Goal: Task Accomplishment & Management: Manage account settings

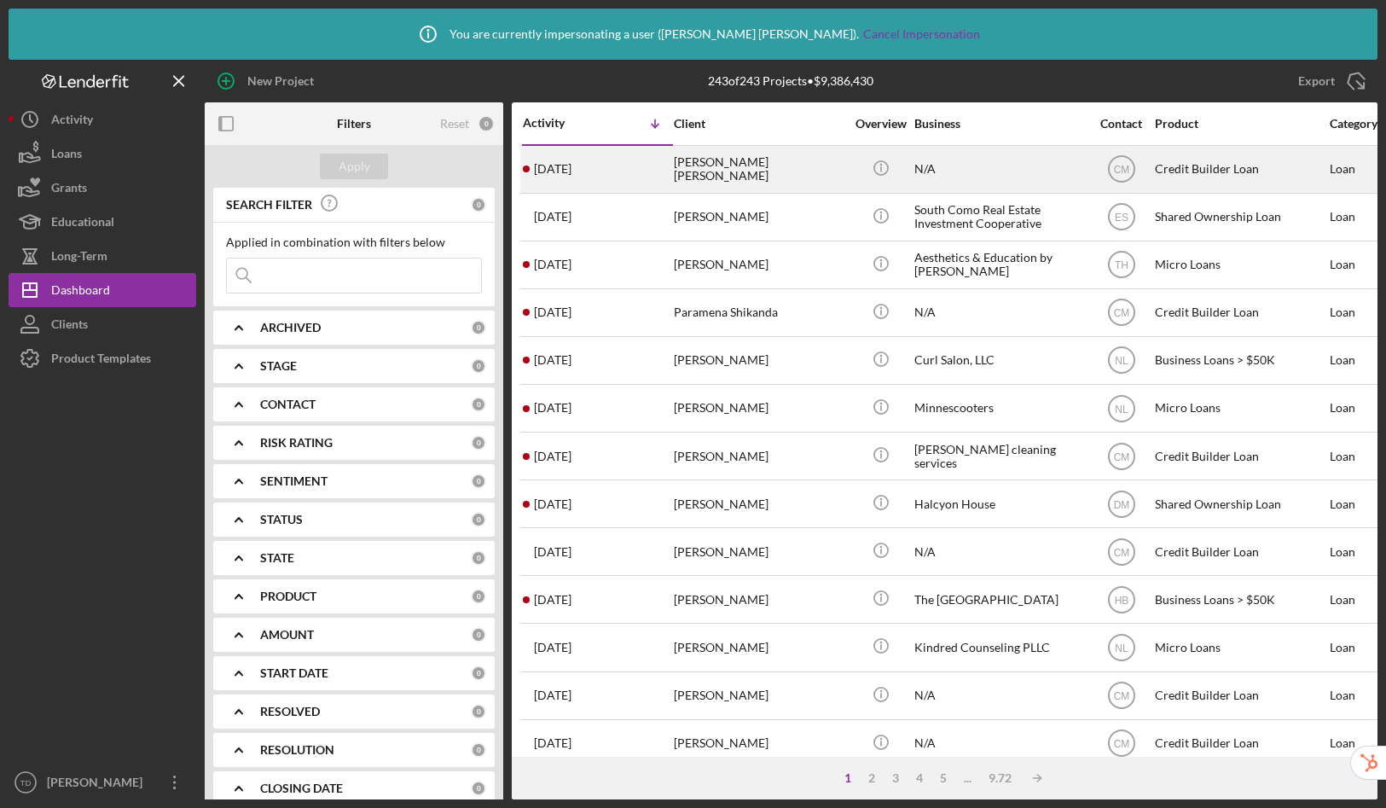
click at [1023, 171] on div "N/A" at bounding box center [999, 169] width 171 height 45
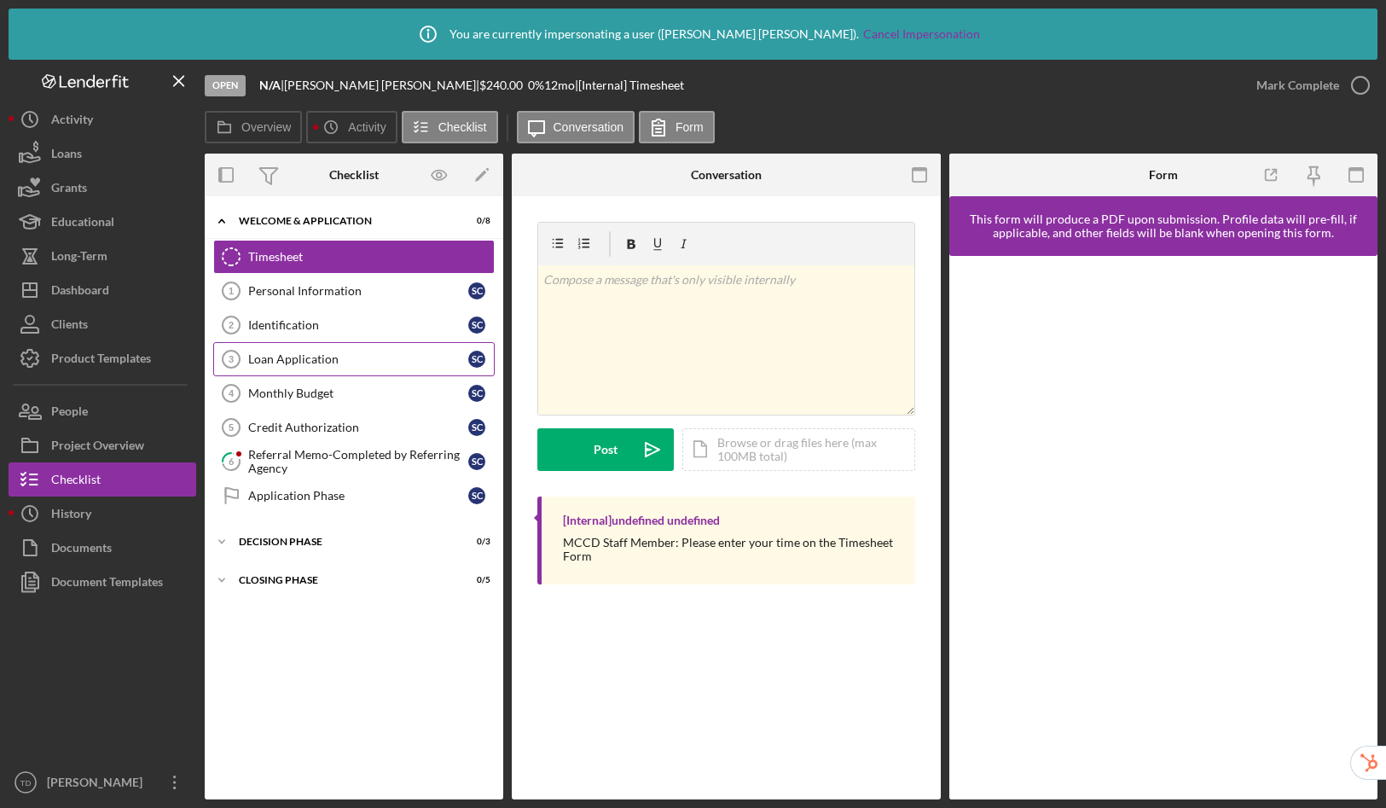
click at [298, 360] on div "Loan Application" at bounding box center [358, 359] width 220 height 14
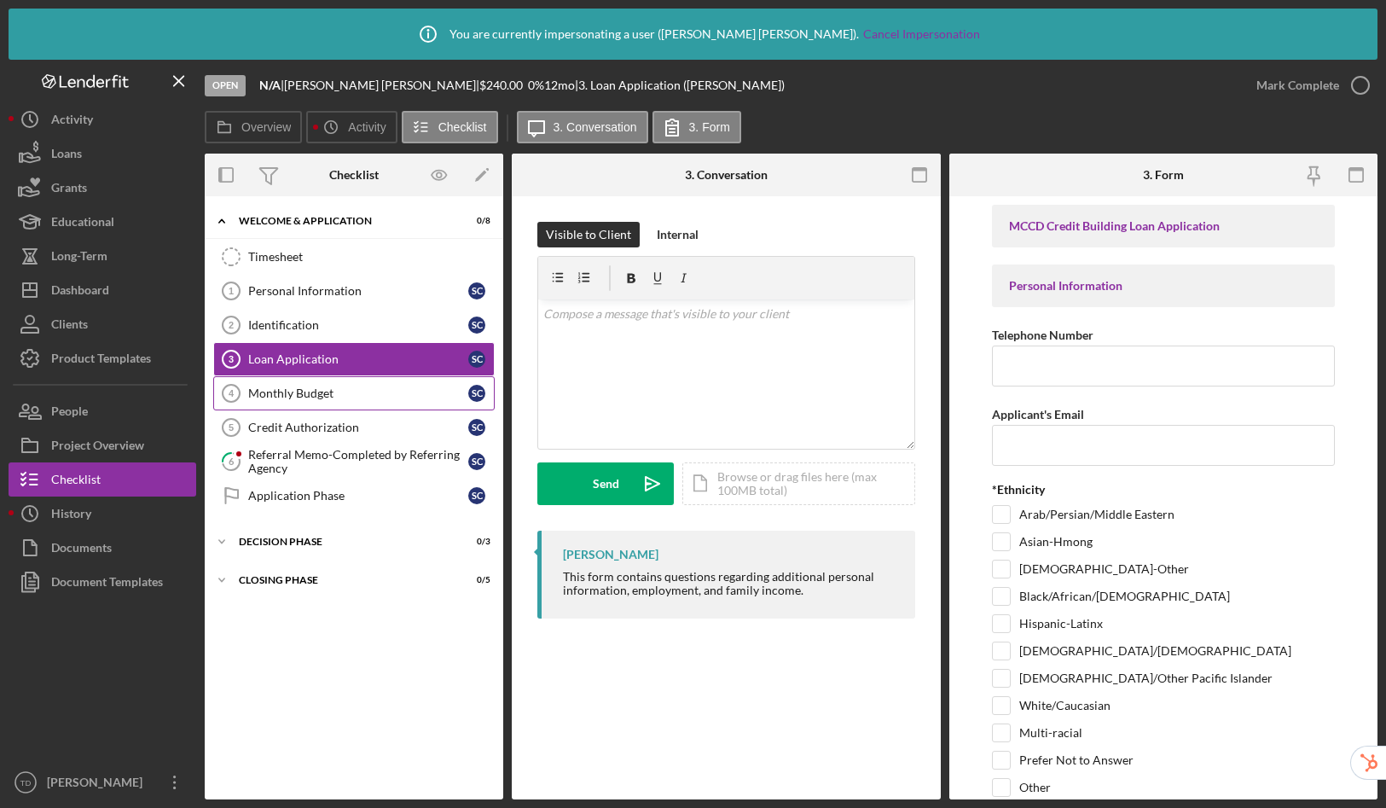
click at [300, 390] on div "Monthly Budget" at bounding box center [358, 393] width 220 height 14
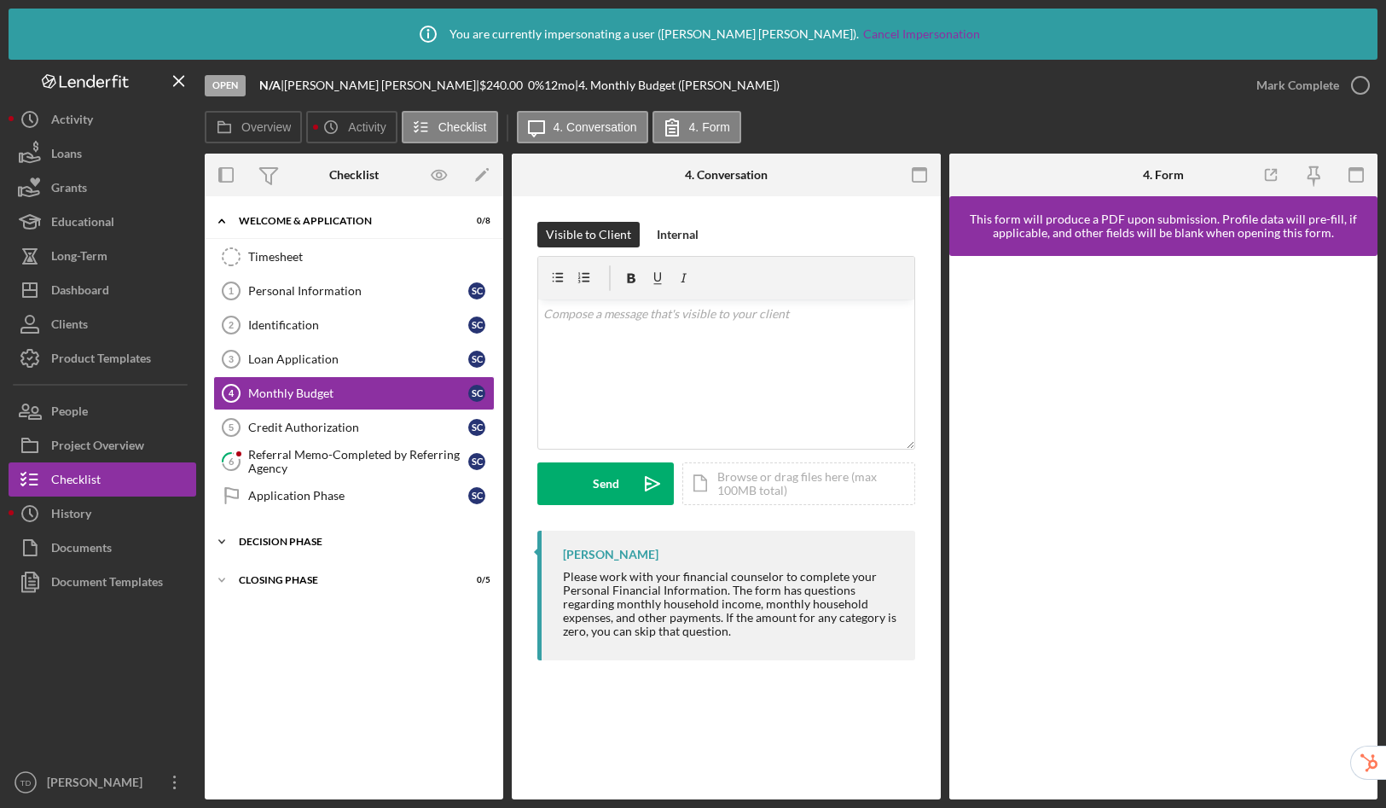
click at [291, 542] on div "Decision Phase" at bounding box center [360, 541] width 243 height 10
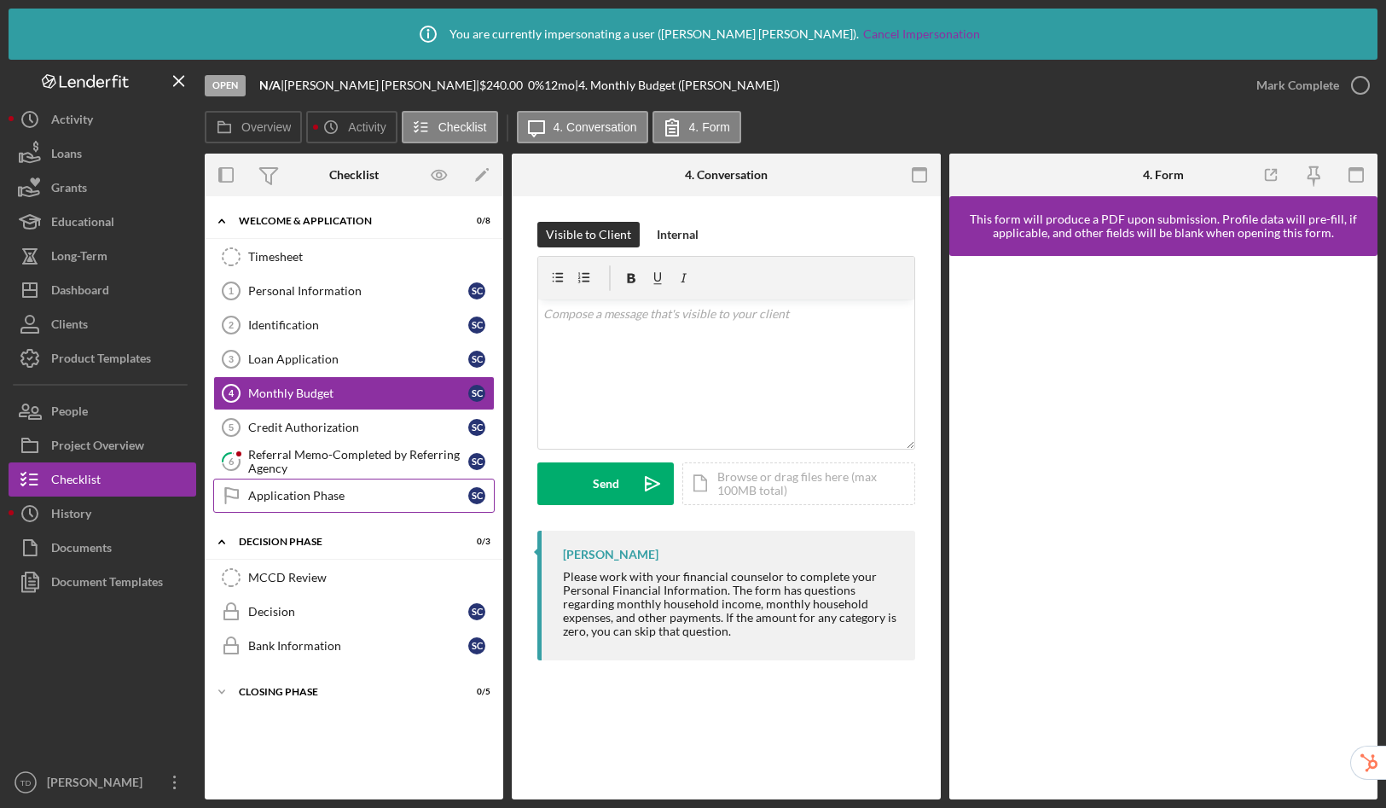
click at [295, 495] on div "Application Phase" at bounding box center [358, 496] width 220 height 14
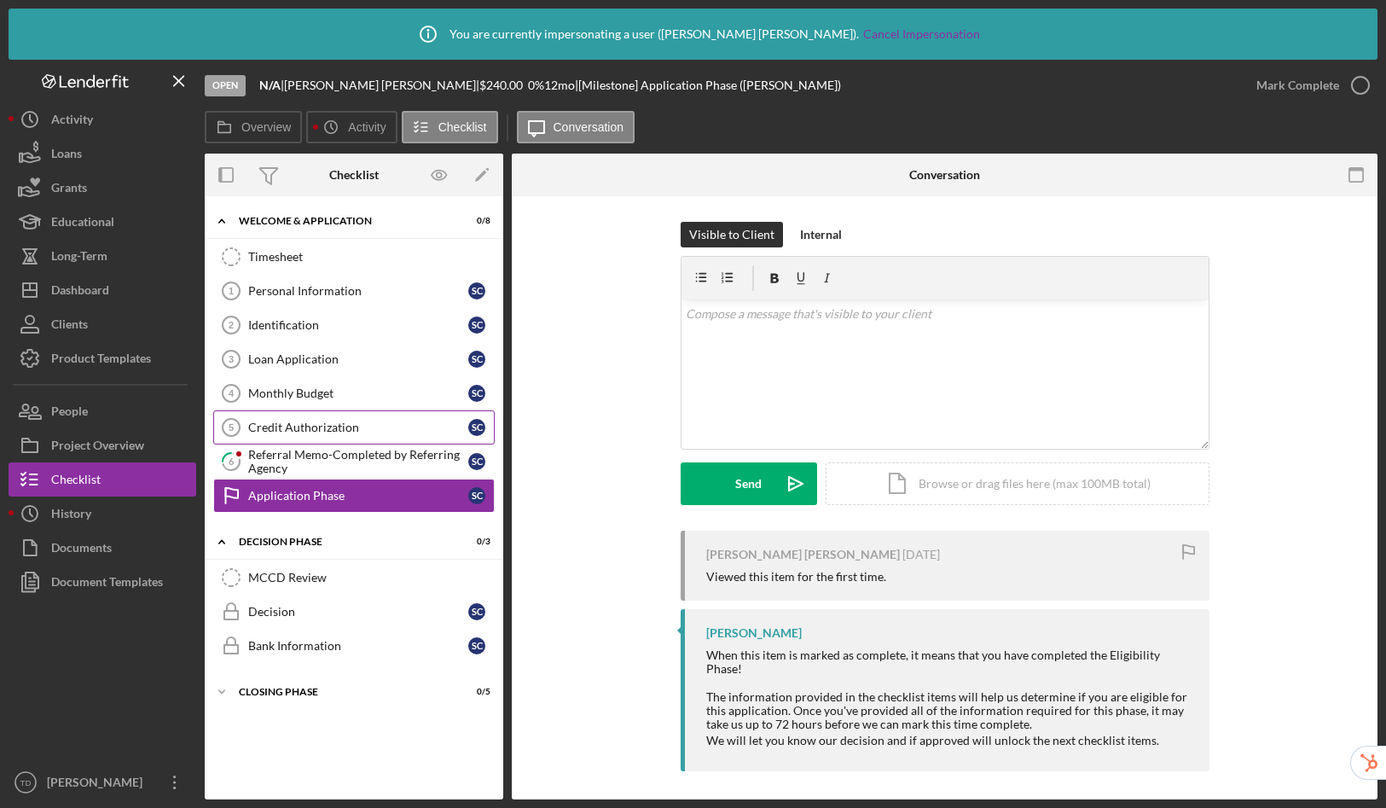
click at [293, 414] on link "Credit Authorization 5 Credit Authorization S C" at bounding box center [353, 427] width 281 height 34
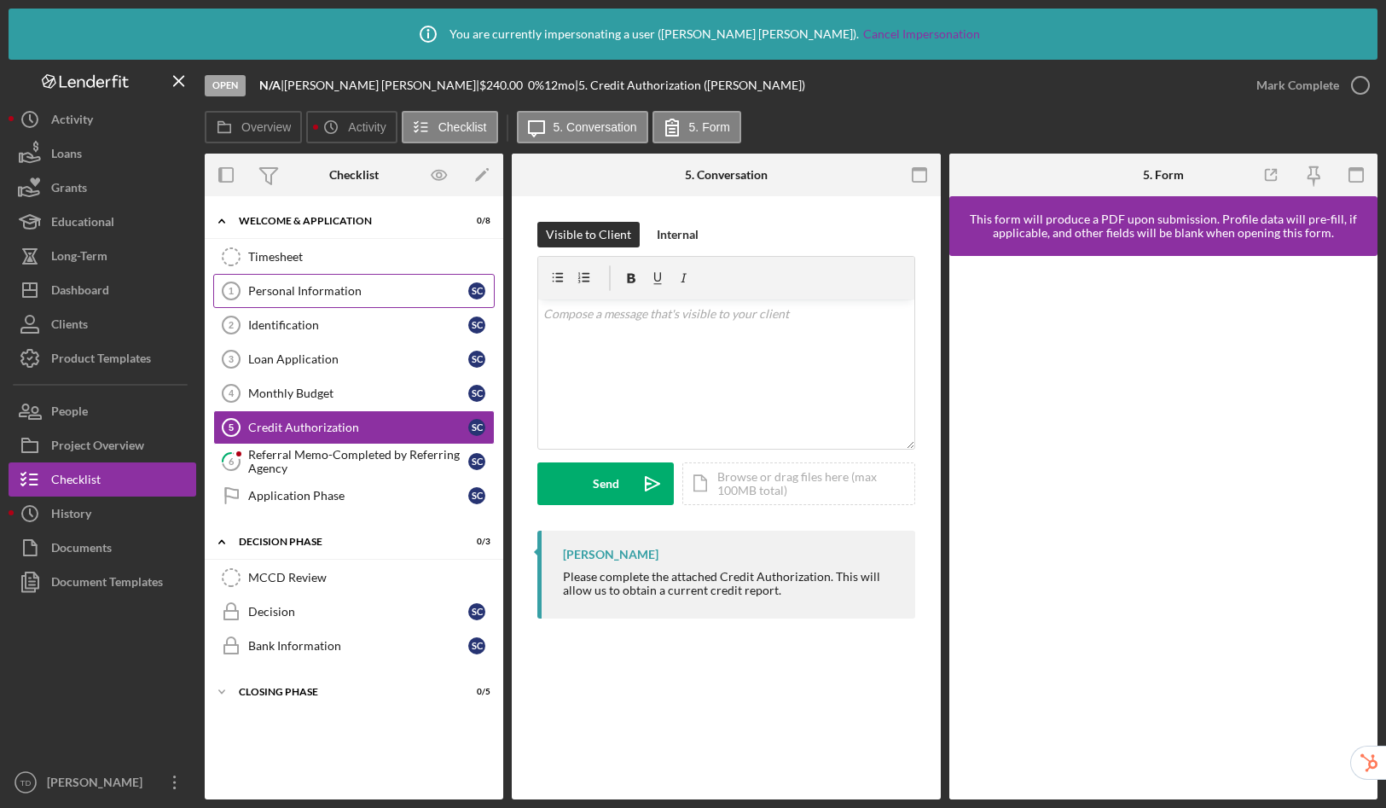
click at [322, 289] on div "Personal Information" at bounding box center [358, 291] width 220 height 14
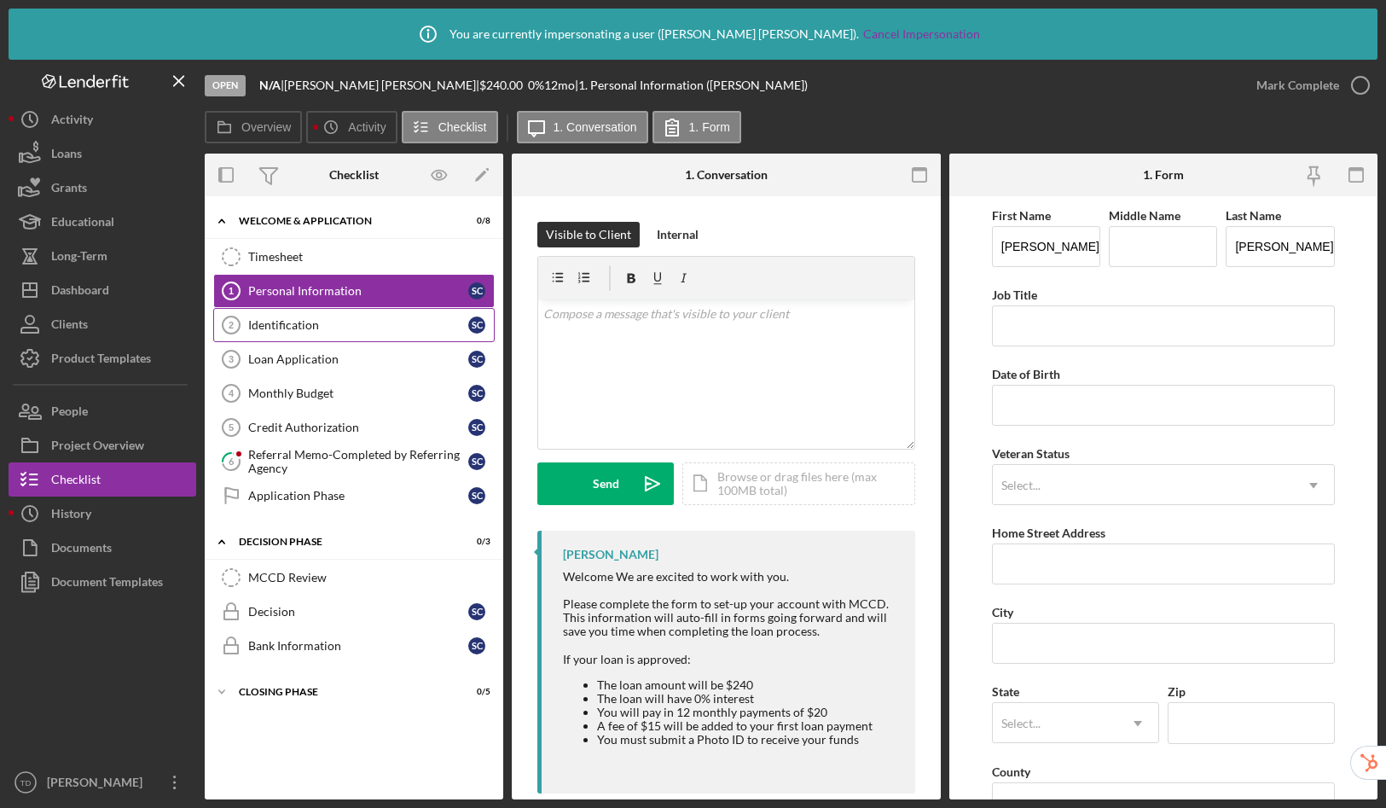
click at [314, 328] on div "Identification" at bounding box center [358, 325] width 220 height 14
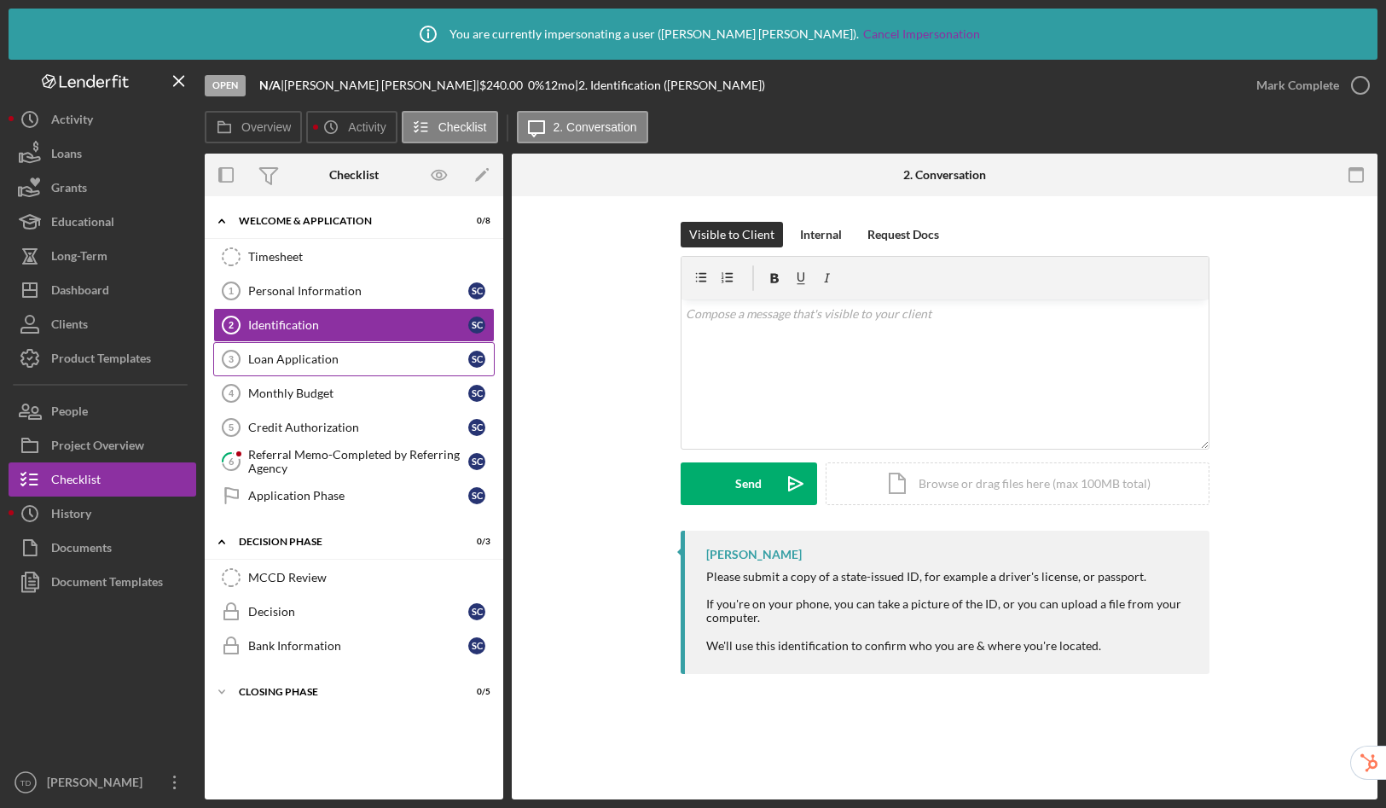
click at [310, 360] on div "Loan Application" at bounding box center [358, 359] width 220 height 14
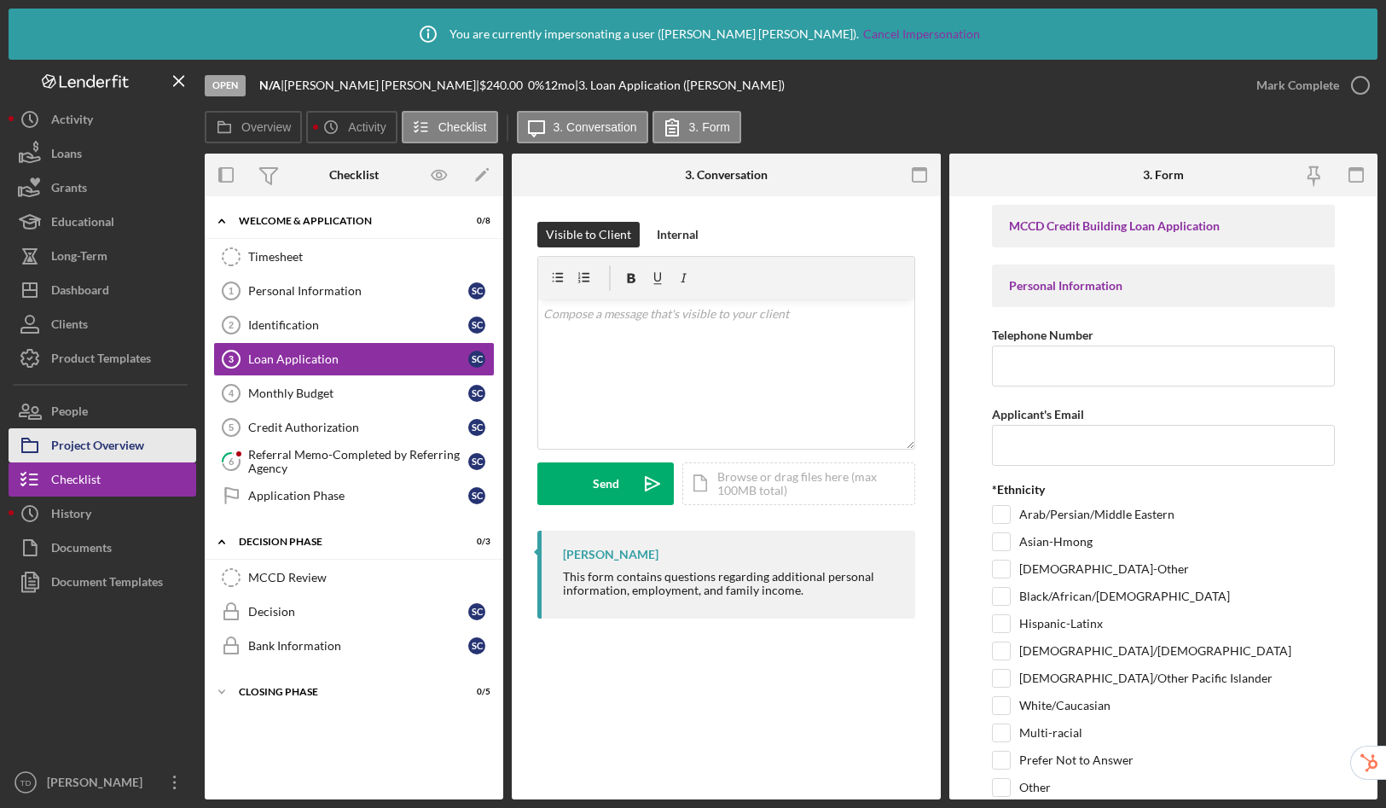
click at [117, 444] on div "Project Overview" at bounding box center [97, 447] width 93 height 38
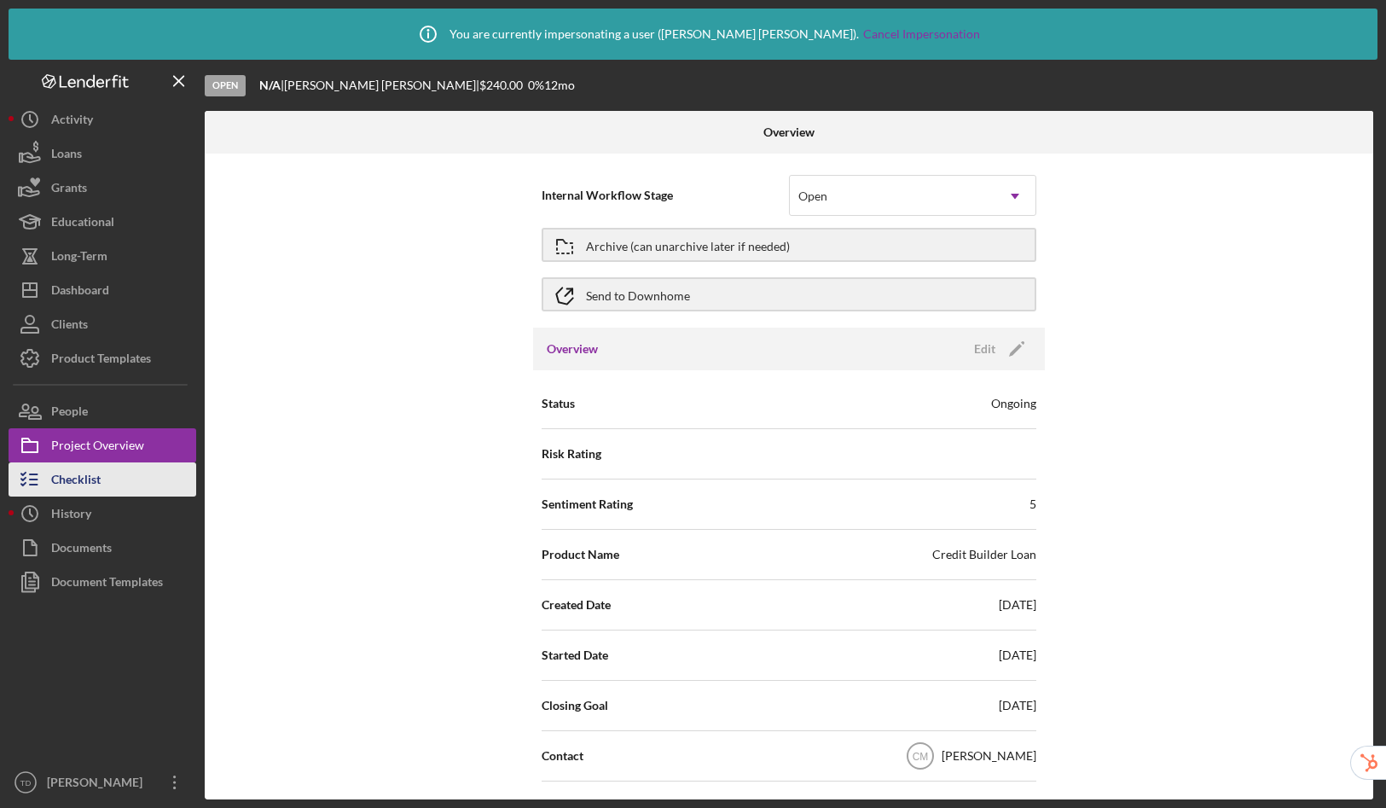
click at [109, 476] on button "Checklist" at bounding box center [103, 479] width 188 height 34
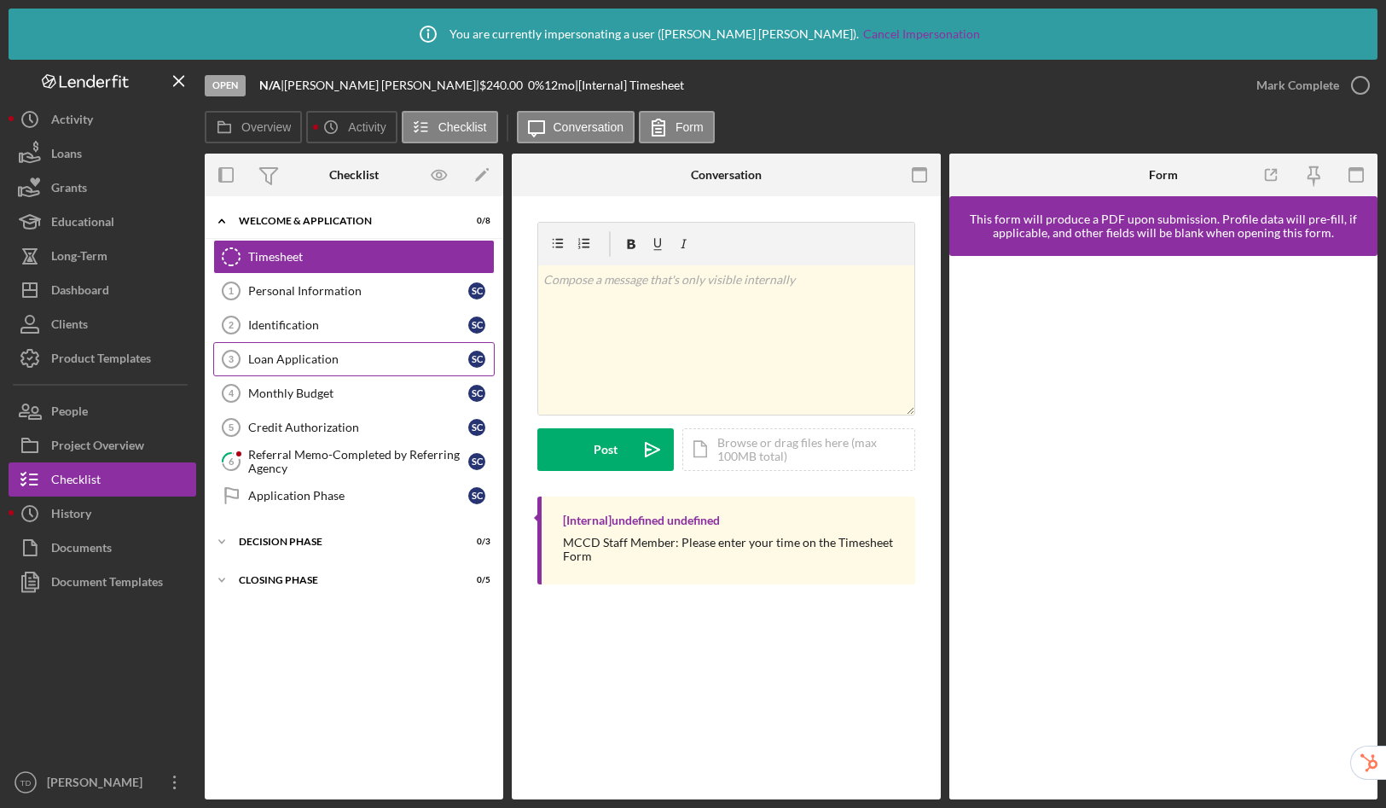
click at [338, 359] on div "Loan Application" at bounding box center [358, 359] width 220 height 14
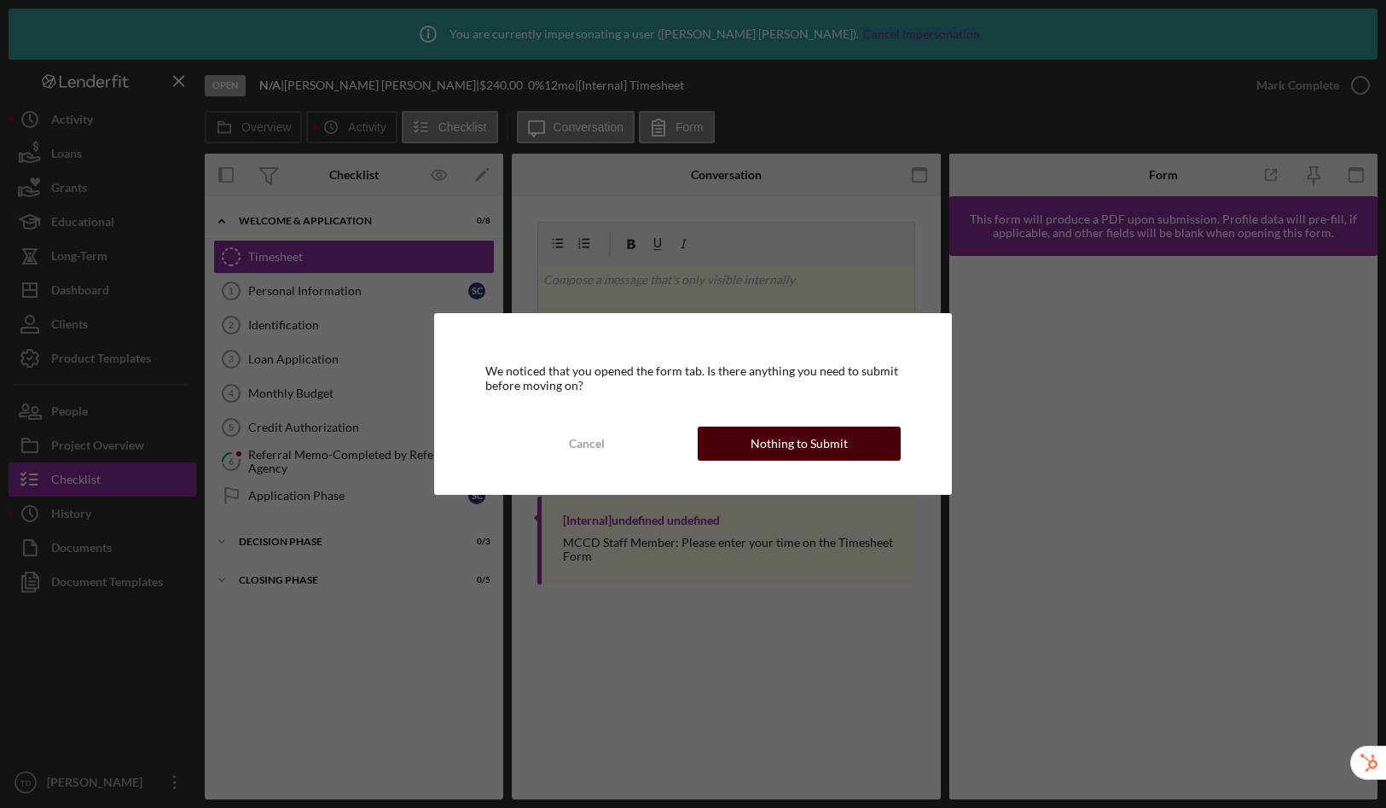
click at [761, 447] on div "Nothing to Submit" at bounding box center [798, 443] width 97 height 34
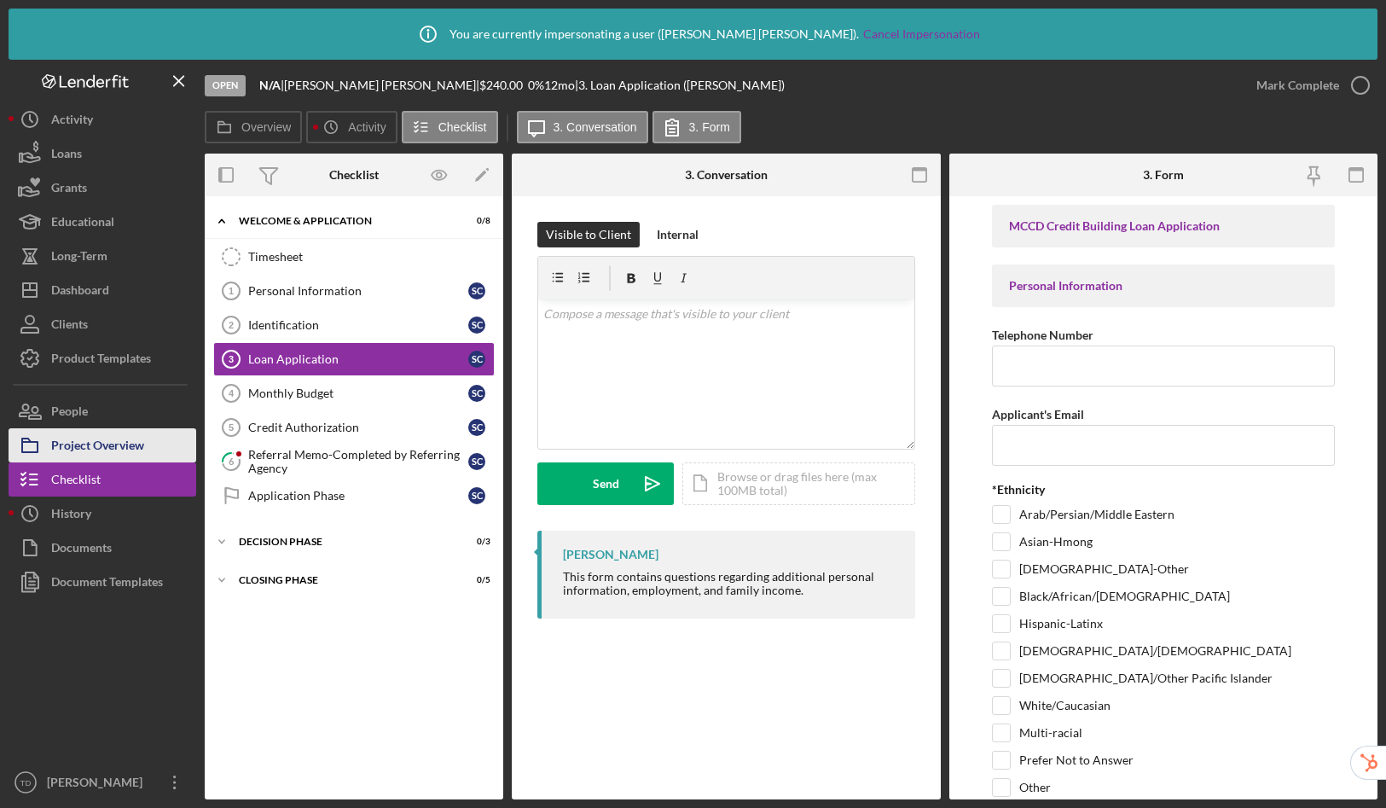
click at [117, 434] on div "Project Overview" at bounding box center [97, 447] width 93 height 38
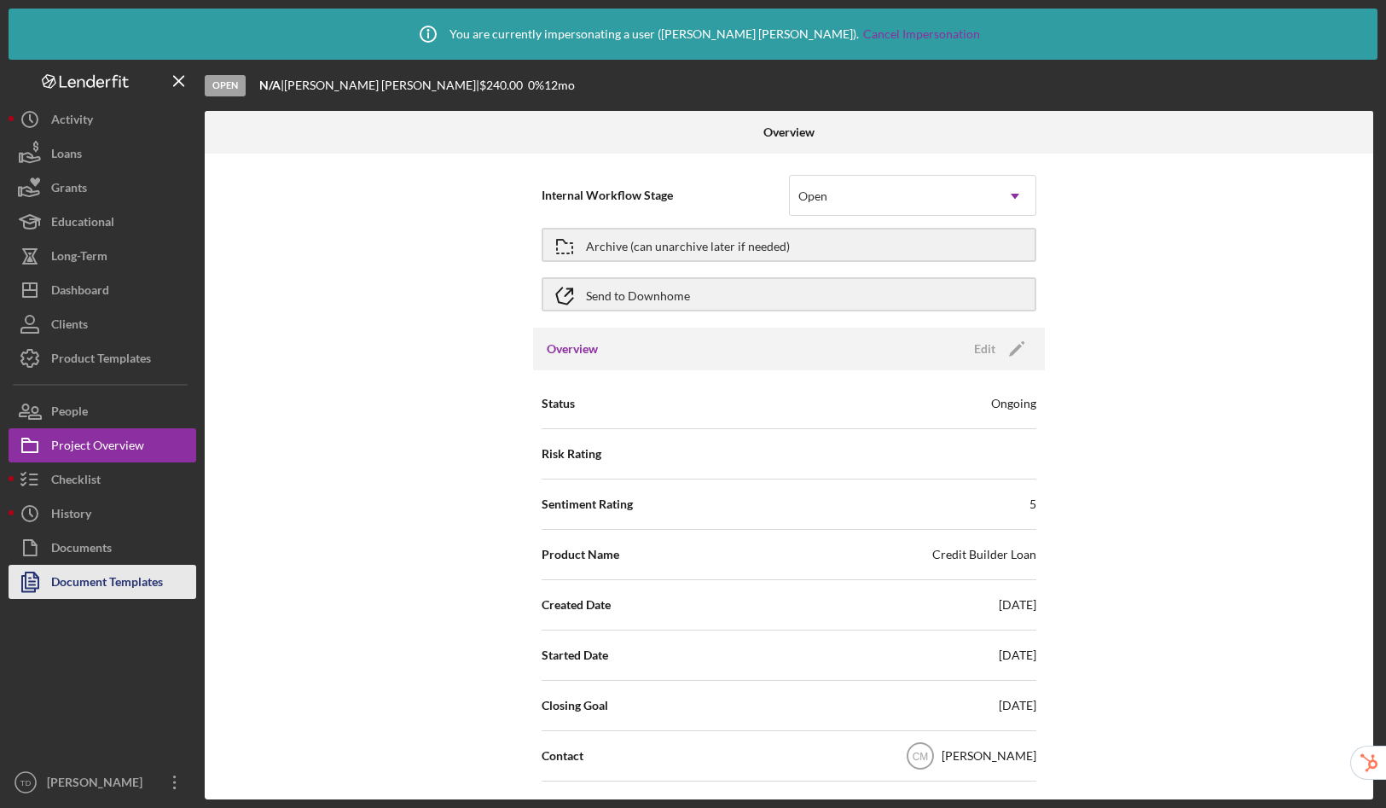
click at [68, 581] on div "Document Templates" at bounding box center [107, 584] width 112 height 38
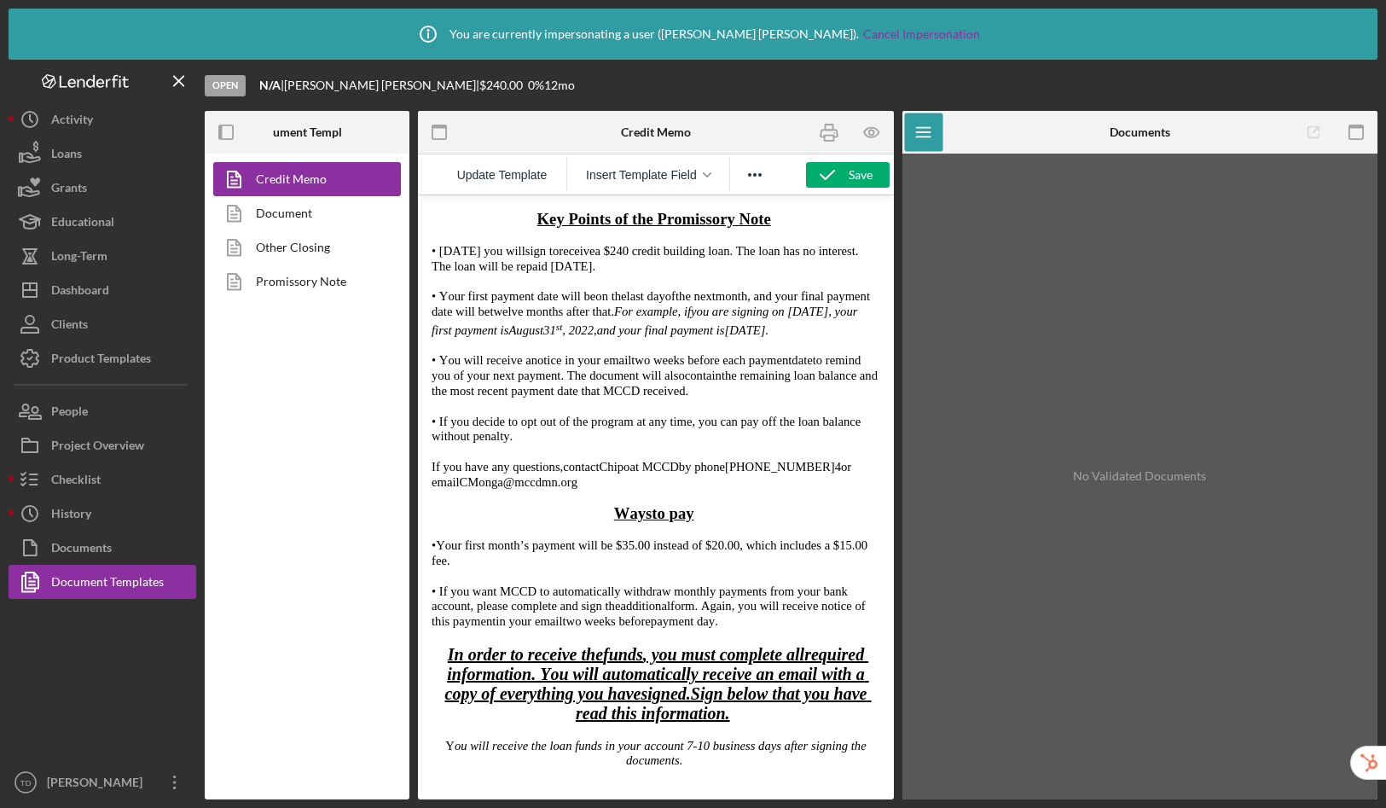
scroll to position [465, 0]
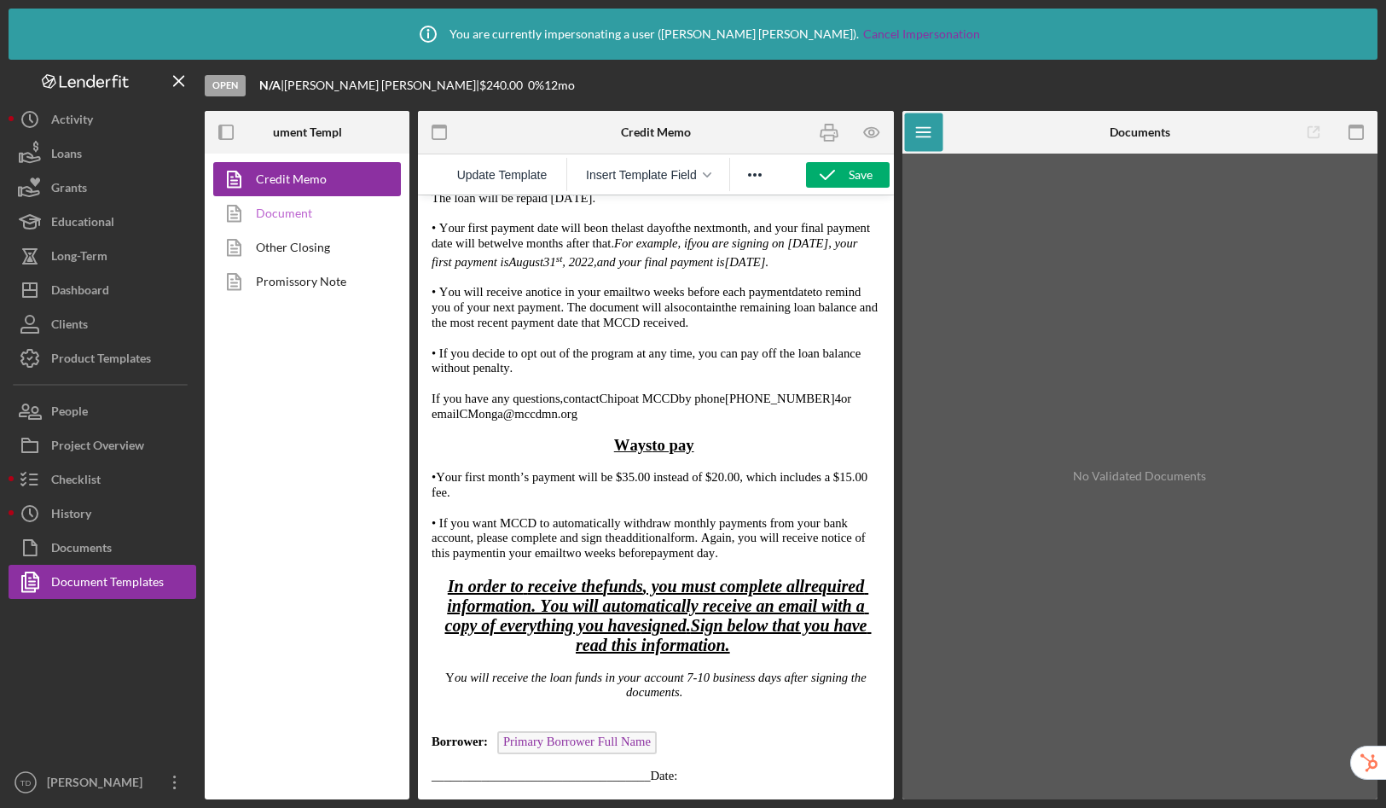
click at [307, 213] on link "Document" at bounding box center [302, 213] width 179 height 34
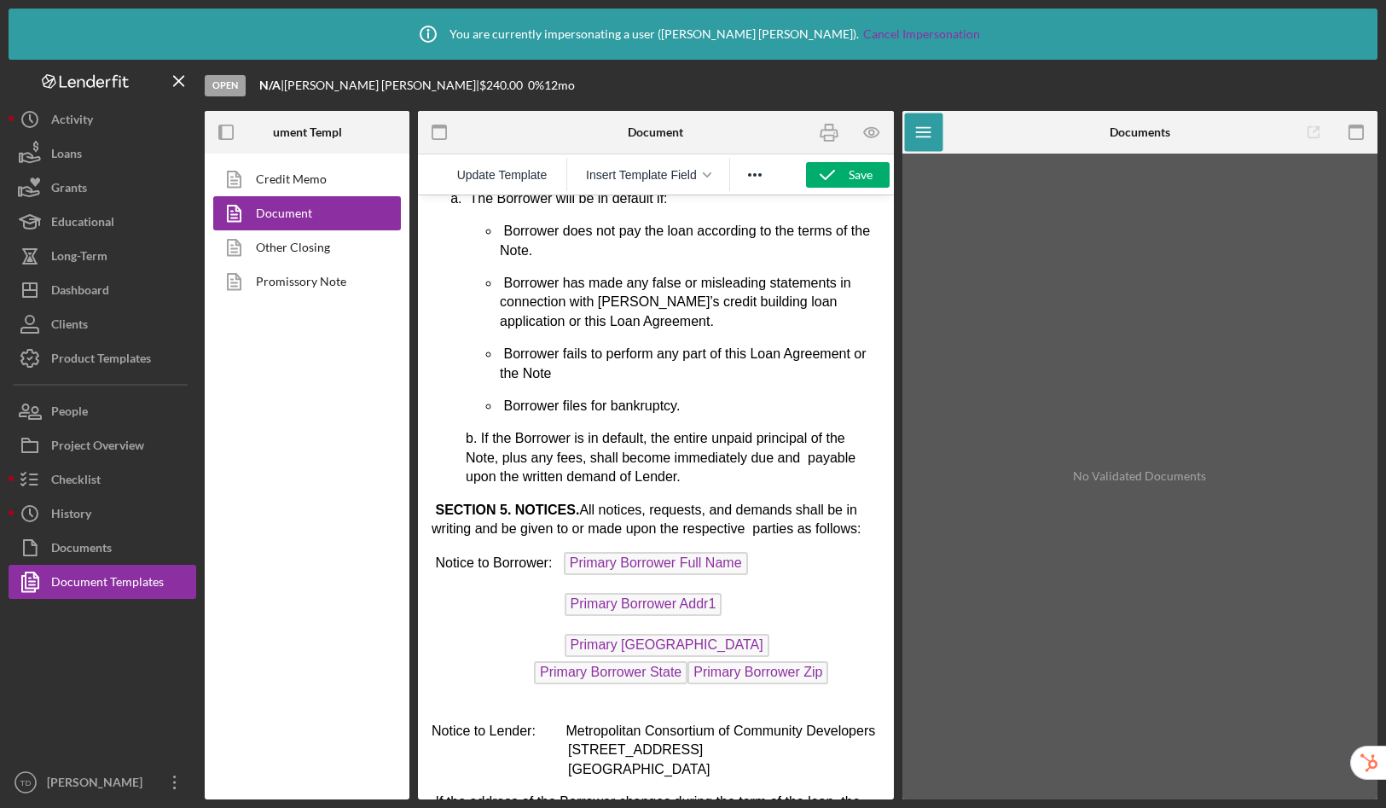
scroll to position [1389, 0]
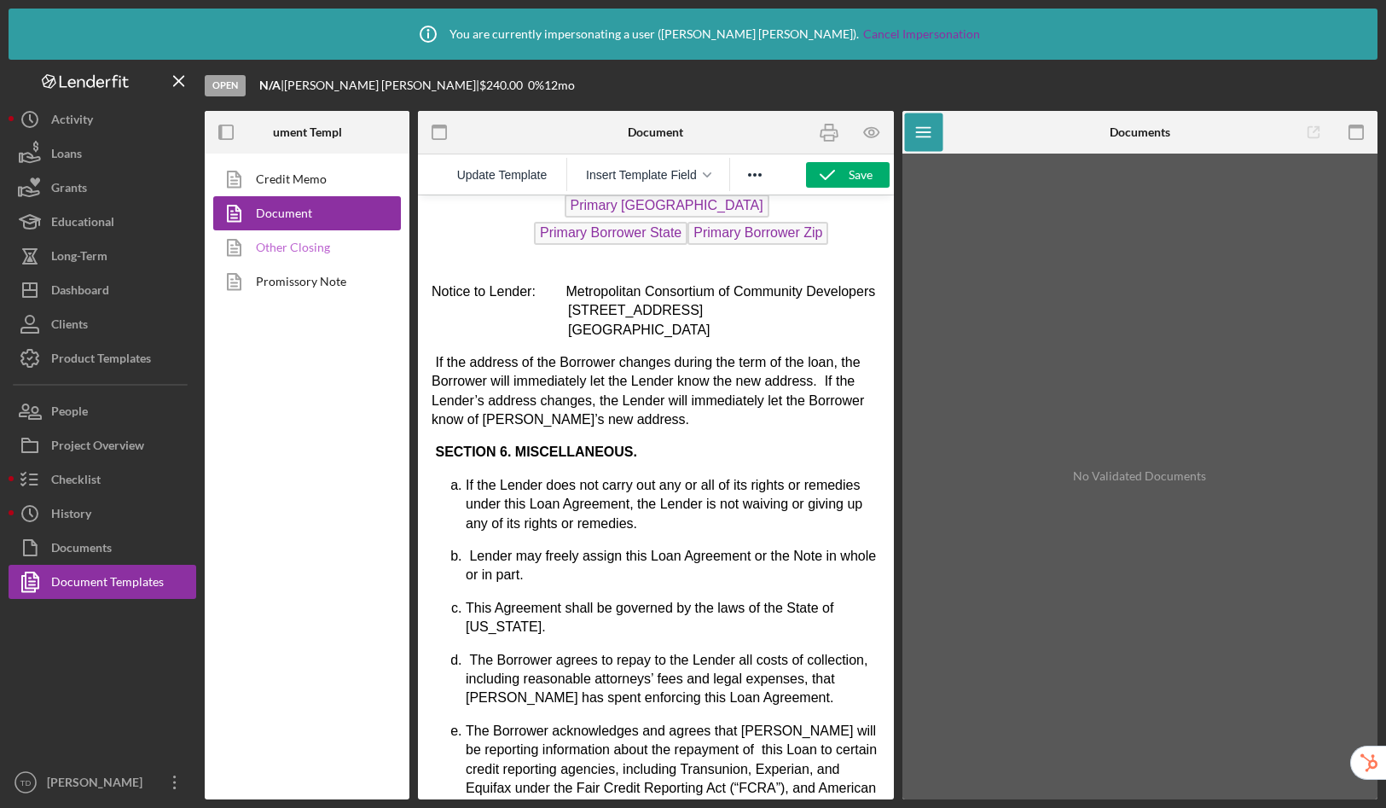
click at [314, 258] on link "Other Closing" at bounding box center [302, 247] width 179 height 34
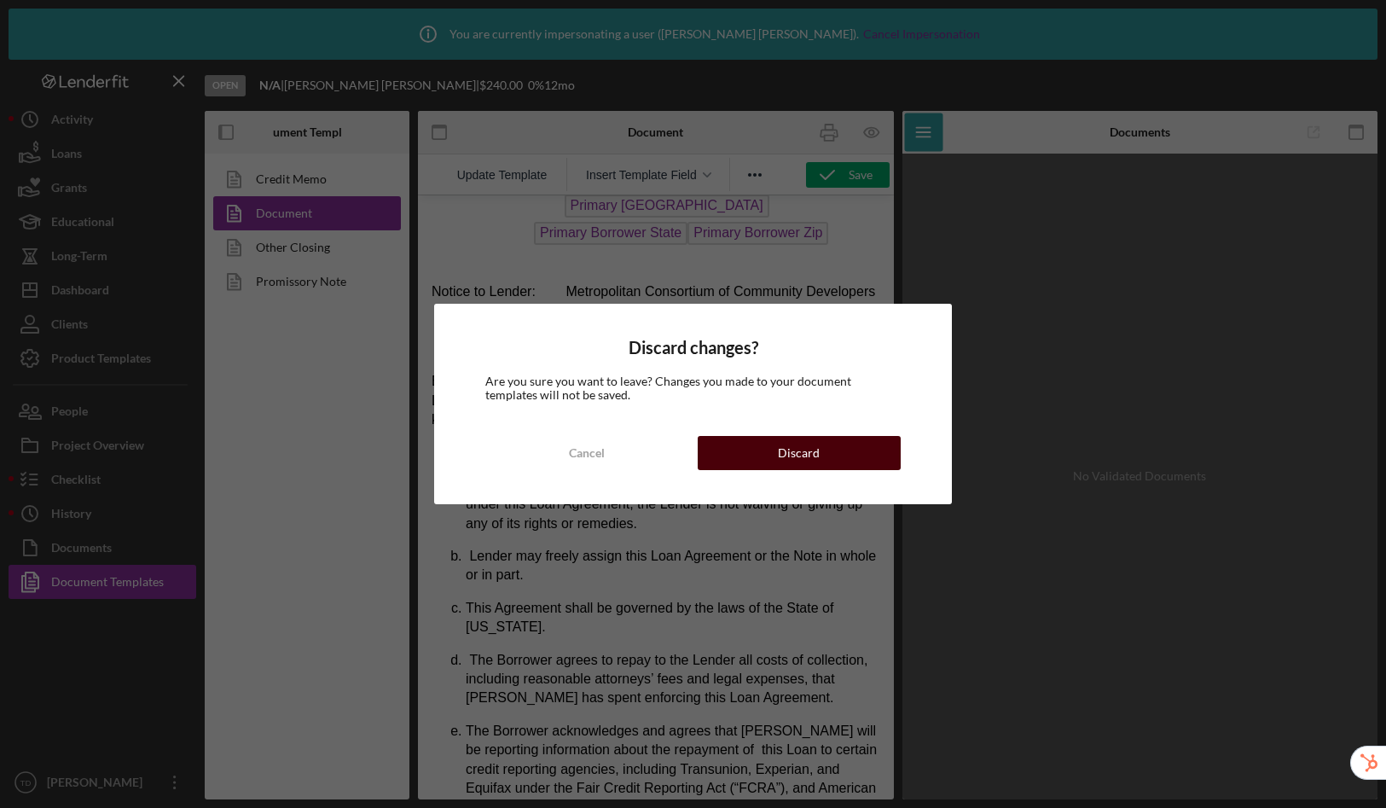
click at [736, 449] on button "Discard" at bounding box center [800, 453] width 204 height 34
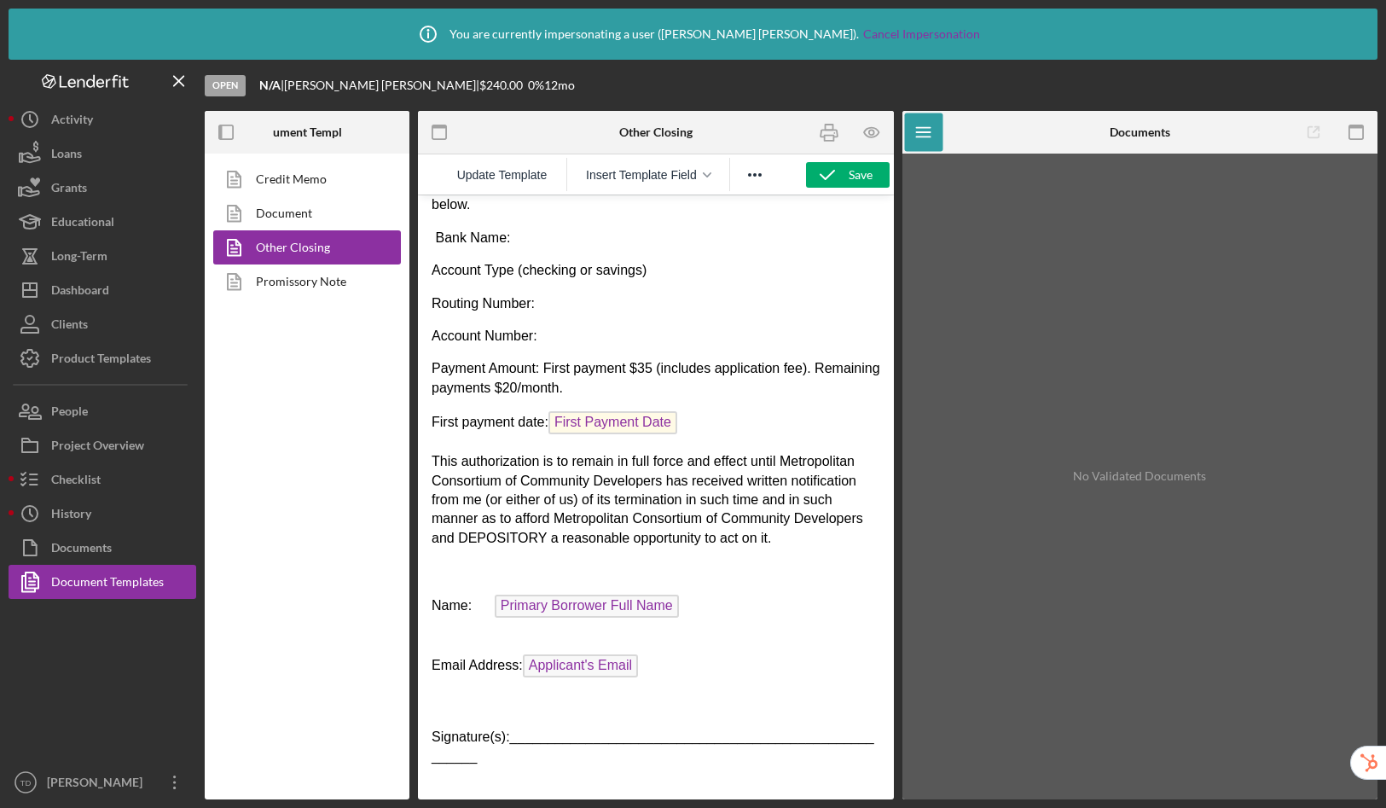
scroll to position [443, 0]
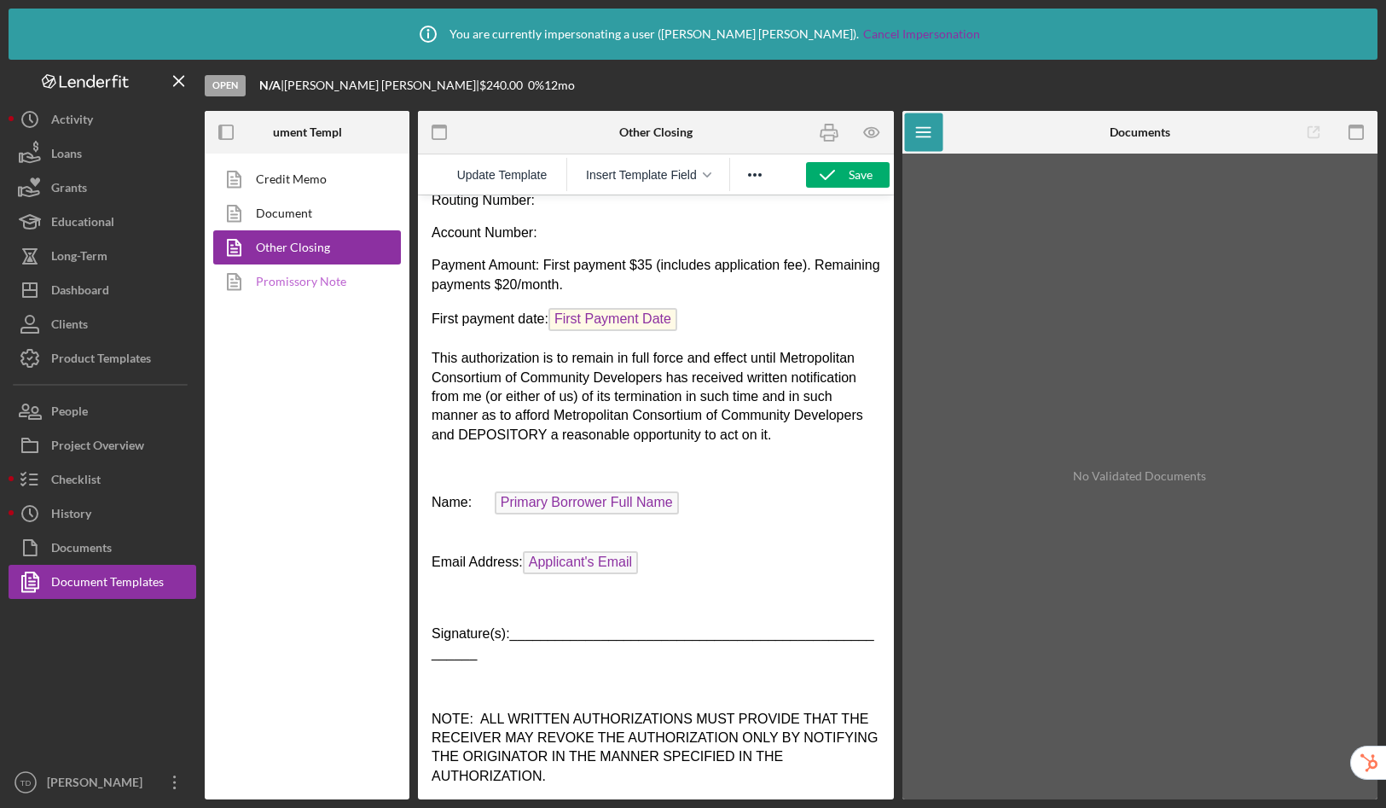
click at [314, 276] on link "Promissory Note" at bounding box center [302, 281] width 179 height 34
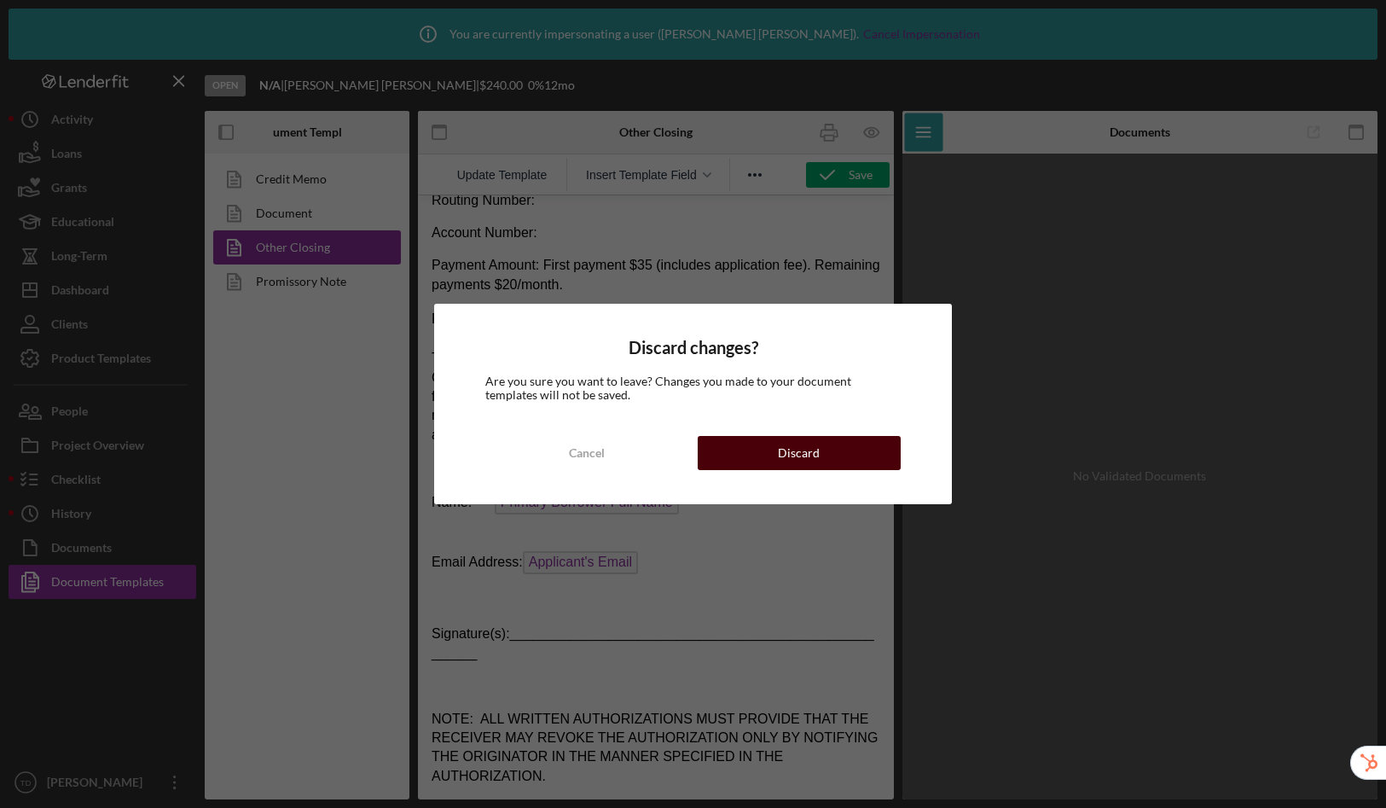
click at [816, 449] on div "Discard" at bounding box center [799, 453] width 42 height 34
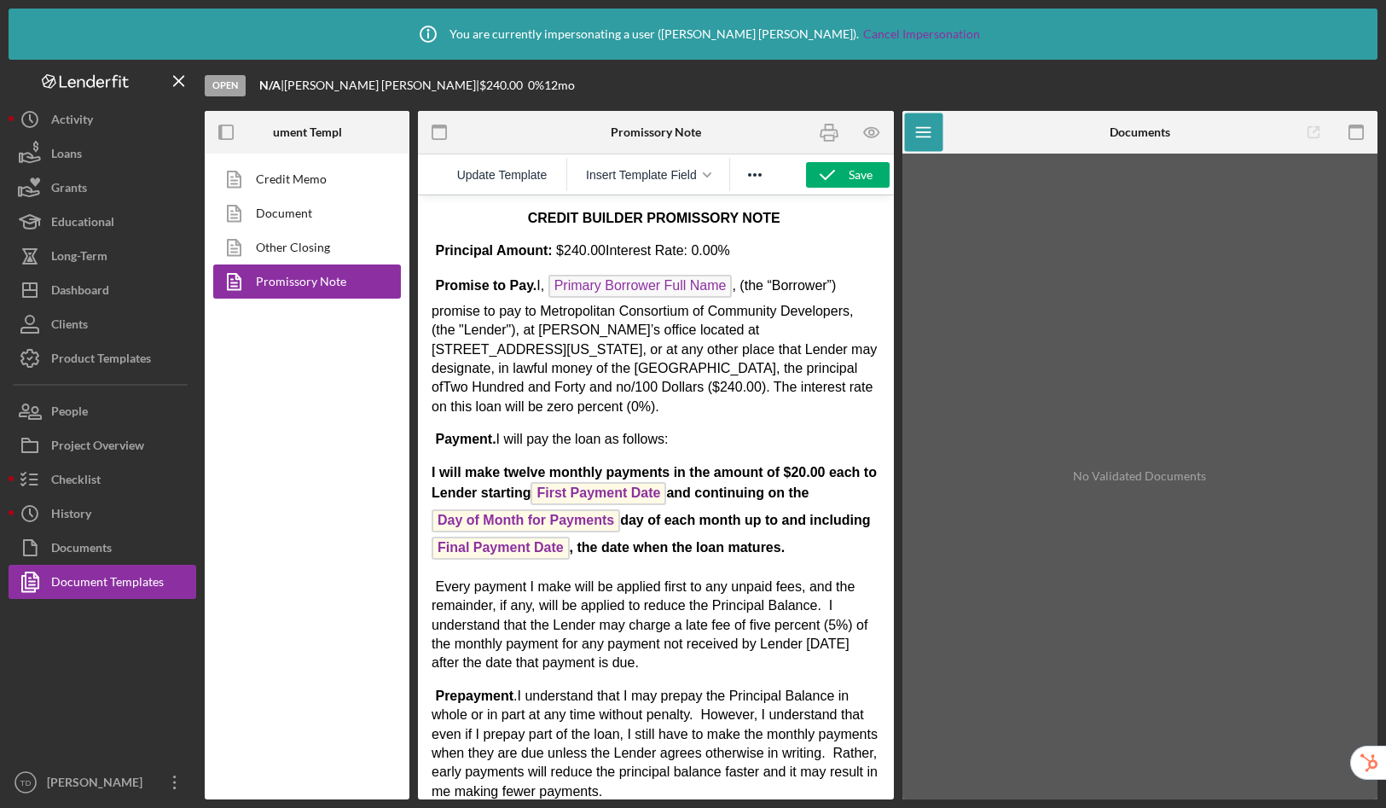
scroll to position [137, 0]
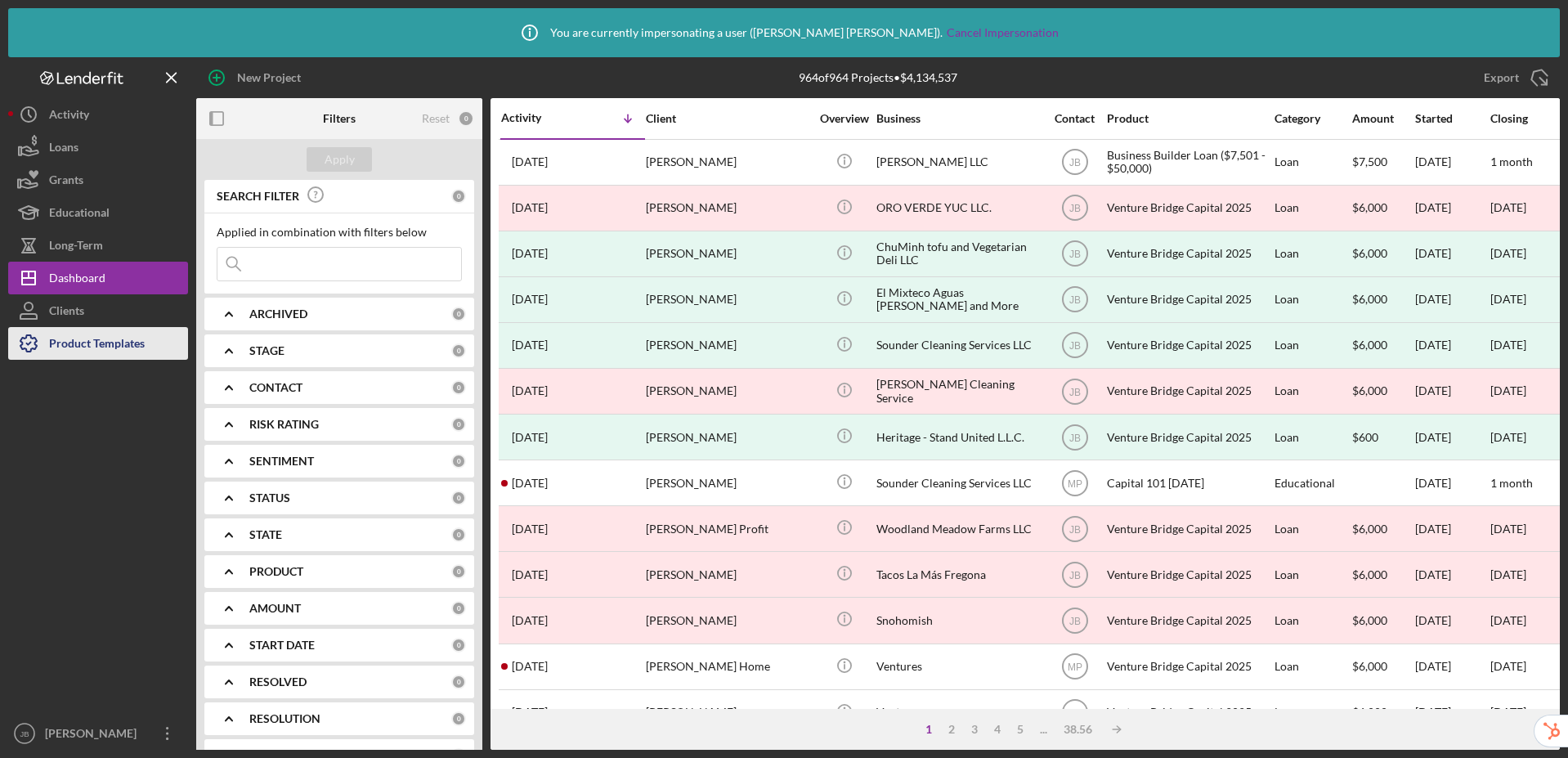
click at [128, 350] on div "Product Templates" at bounding box center [97, 345] width 96 height 36
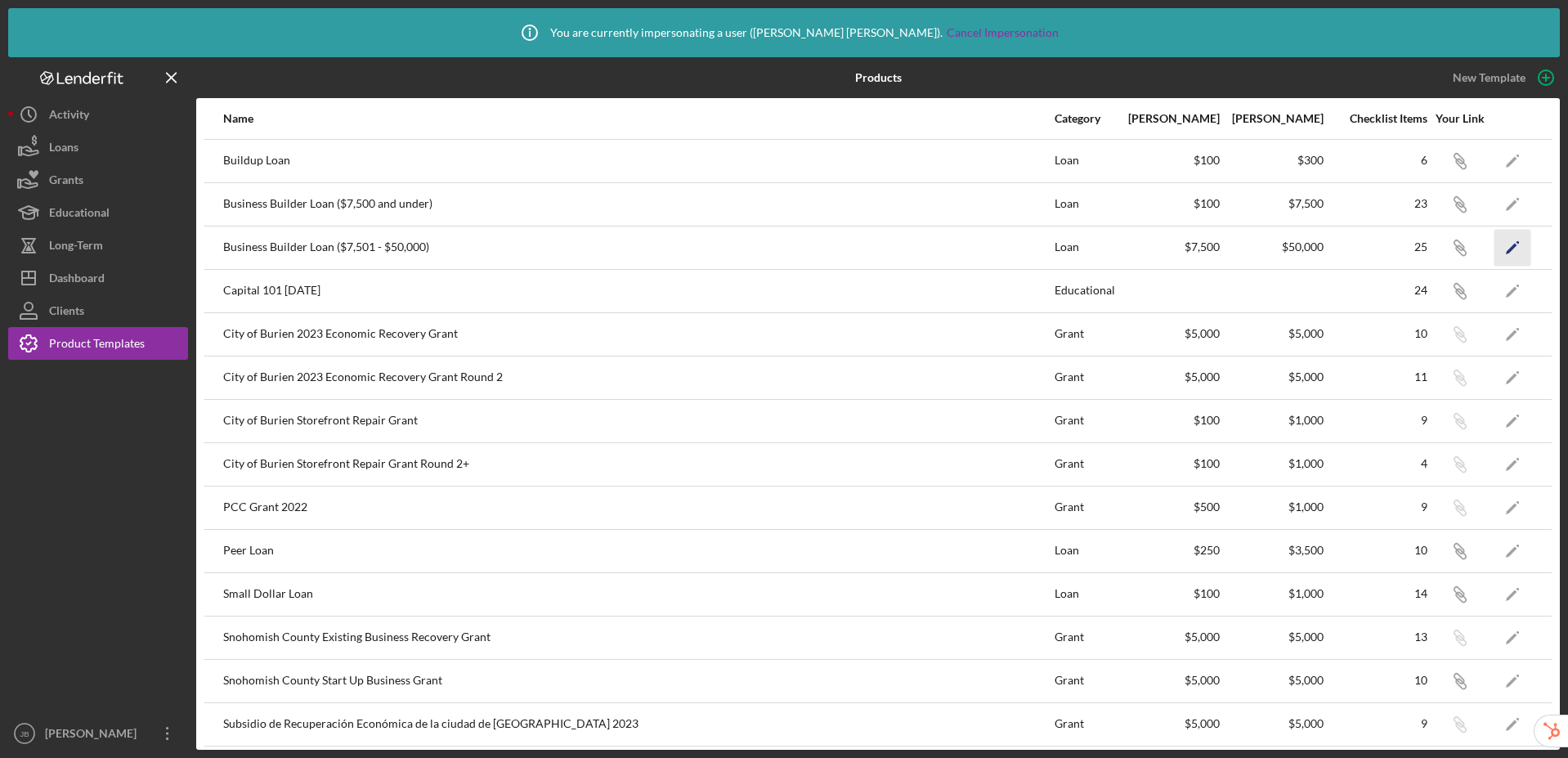
click at [1327, 241] on icon "Icon/Edit" at bounding box center [1512, 247] width 36 height 36
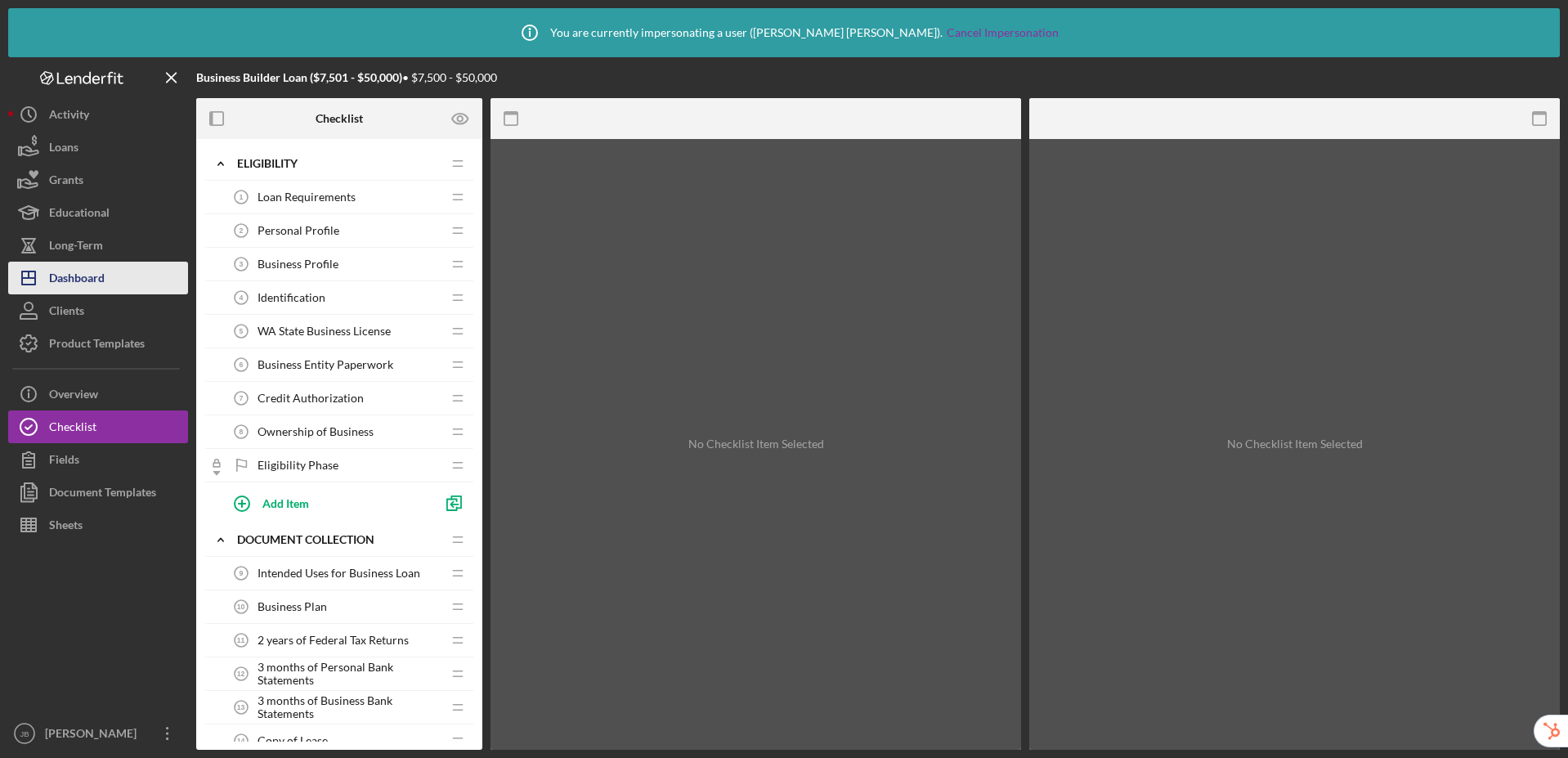
click at [92, 285] on div "Dashboard" at bounding box center [77, 280] width 56 height 36
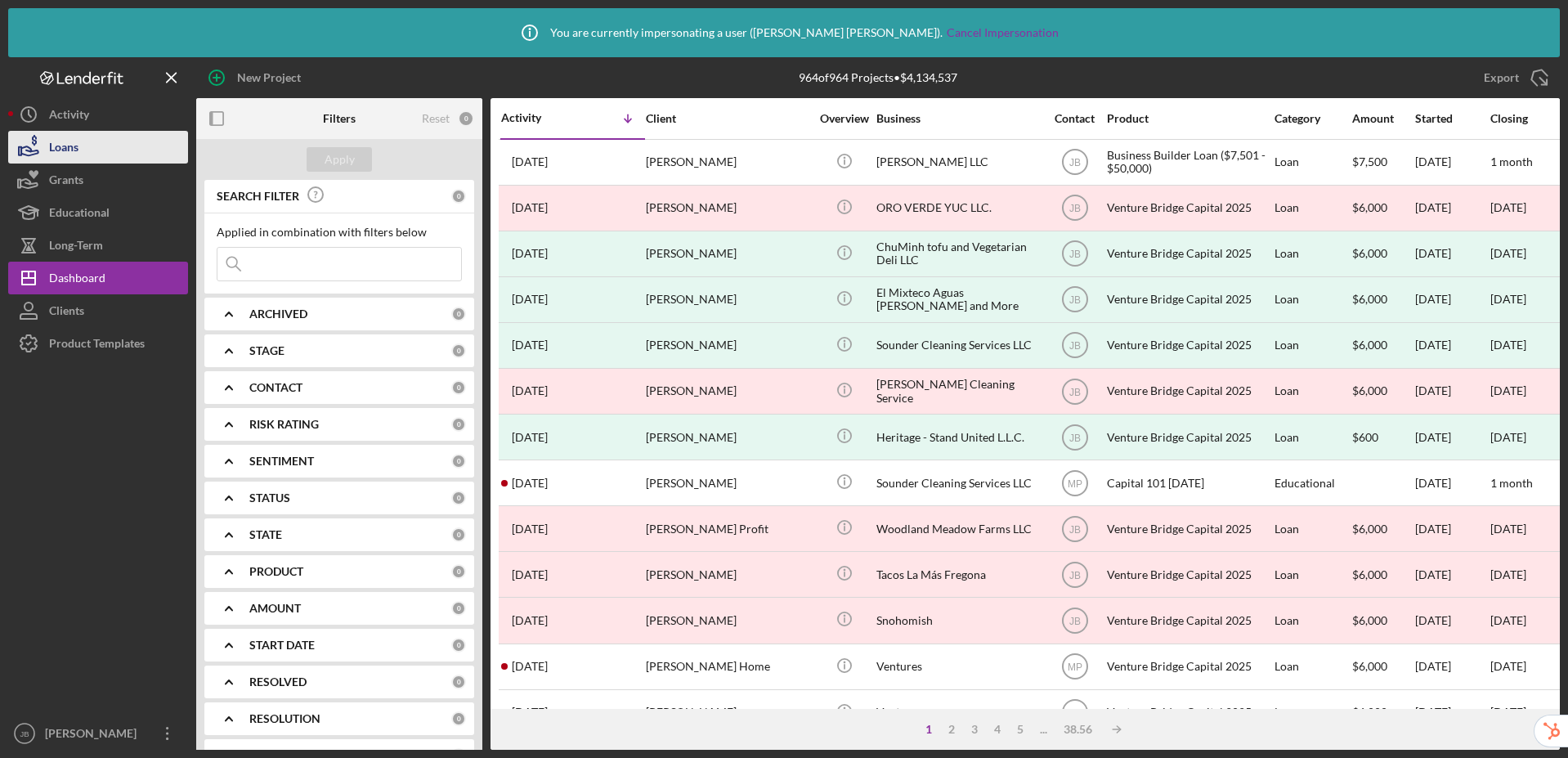
click at [69, 151] on div "Loans" at bounding box center [63, 149] width 30 height 36
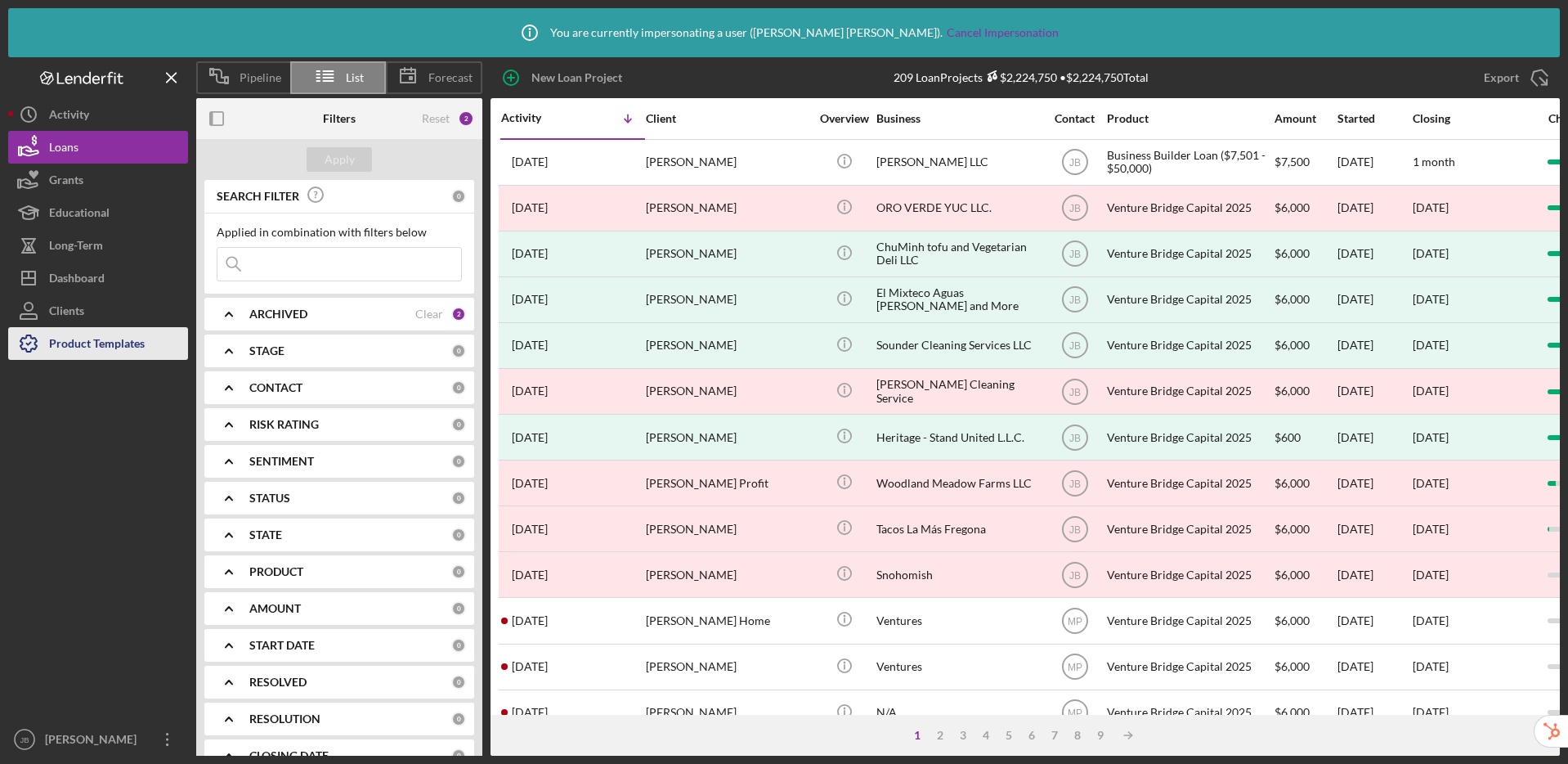
click at [108, 347] on div "Product Templates" at bounding box center [97, 345] width 96 height 36
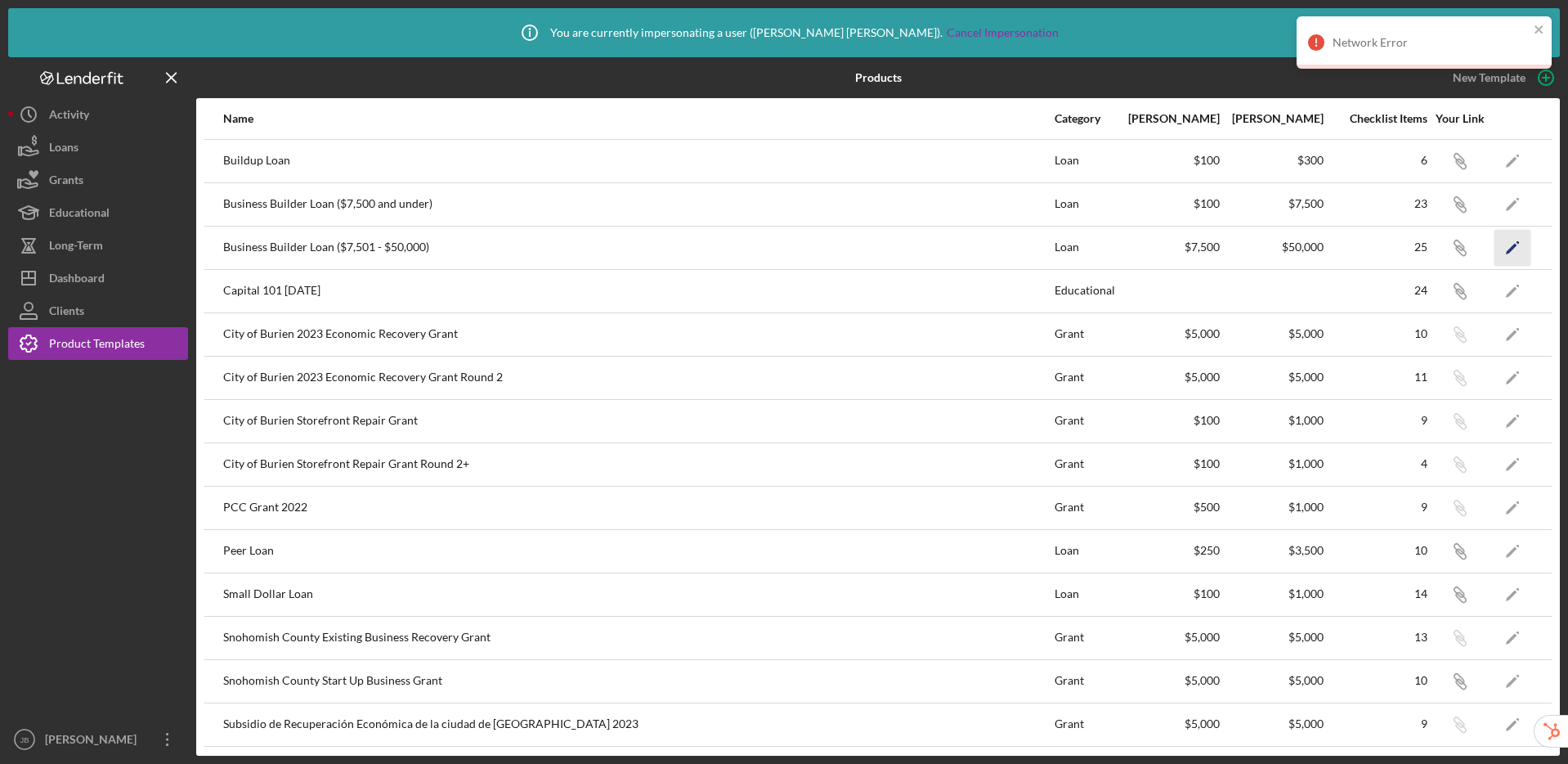
click at [1327, 247] on icon "Icon/Edit" at bounding box center [1512, 247] width 36 height 36
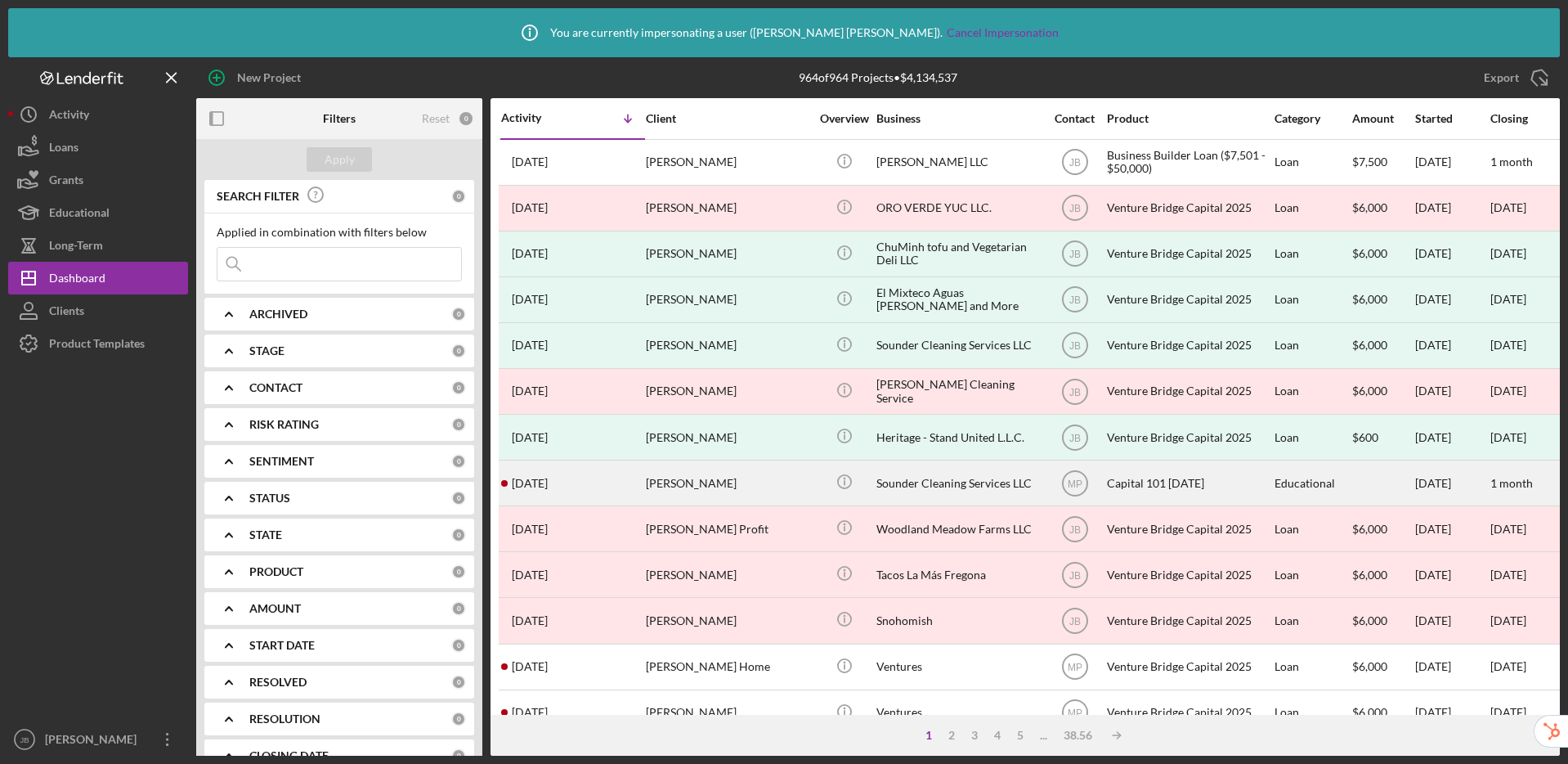
click at [993, 478] on div "Sounder Cleaning Services LLC" at bounding box center [957, 482] width 164 height 43
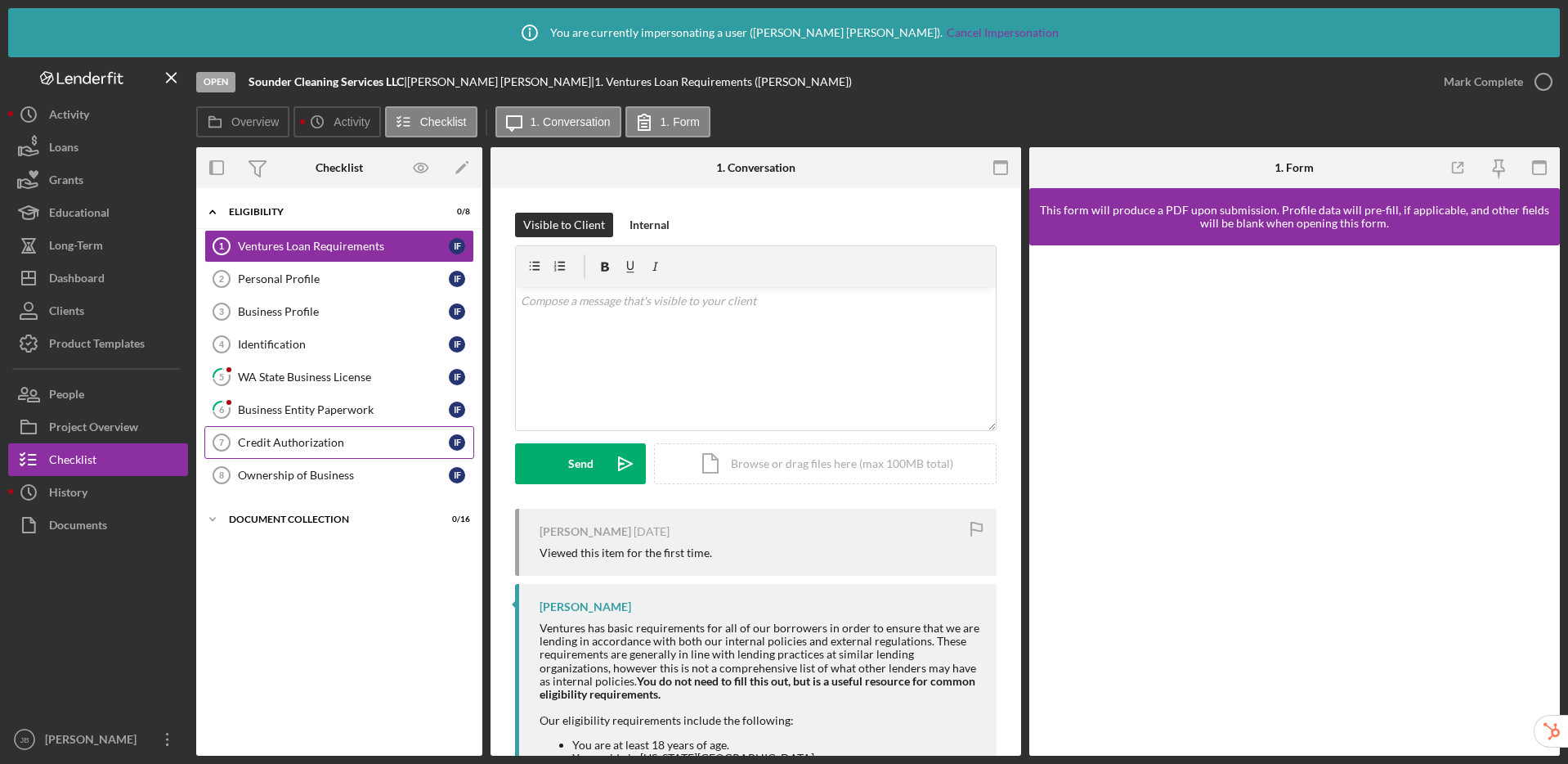
click at [263, 445] on div "Credit Authorization" at bounding box center [343, 443] width 211 height 13
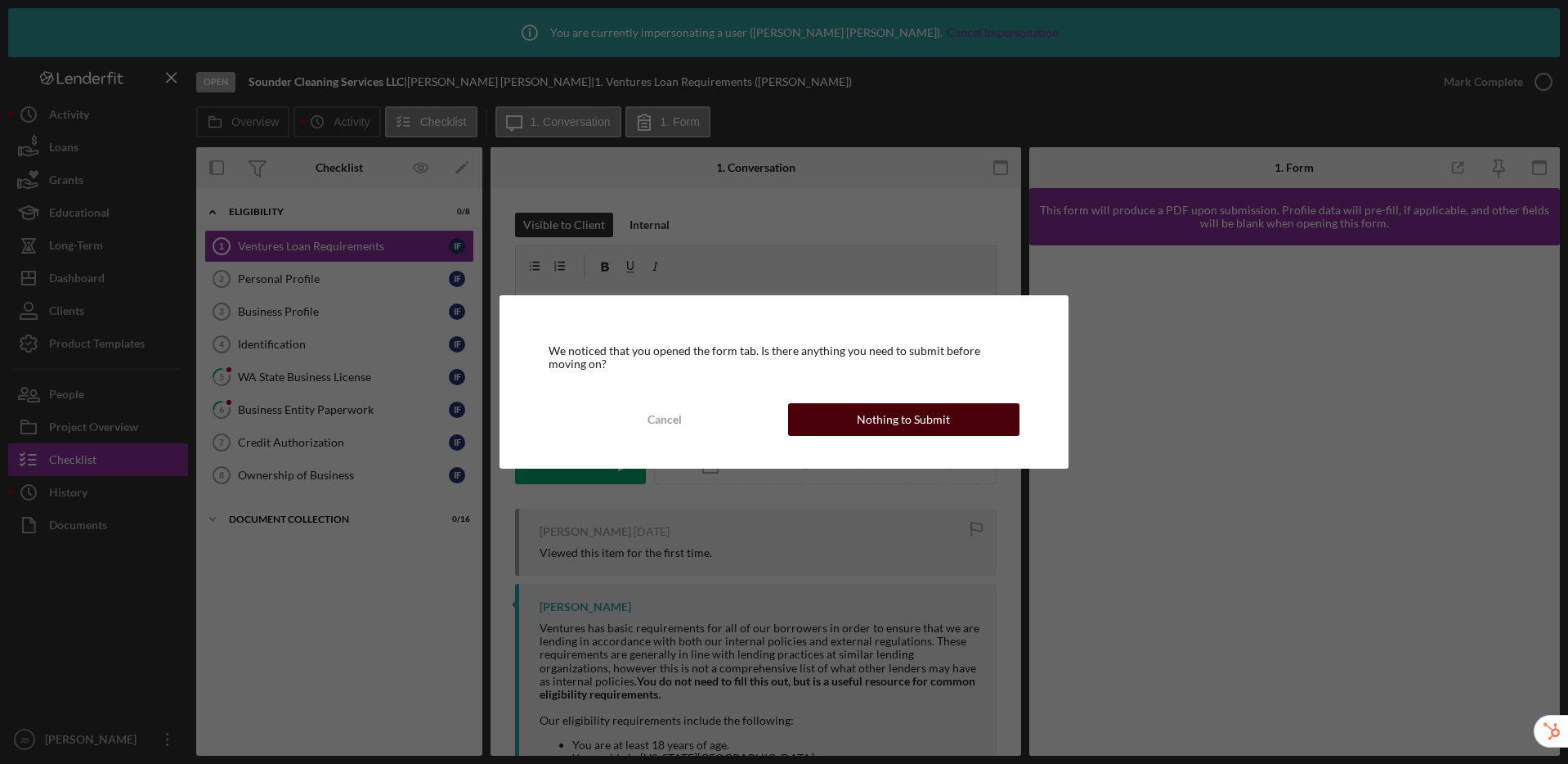
click at [894, 423] on div "Nothing to Submit" at bounding box center [903, 419] width 93 height 33
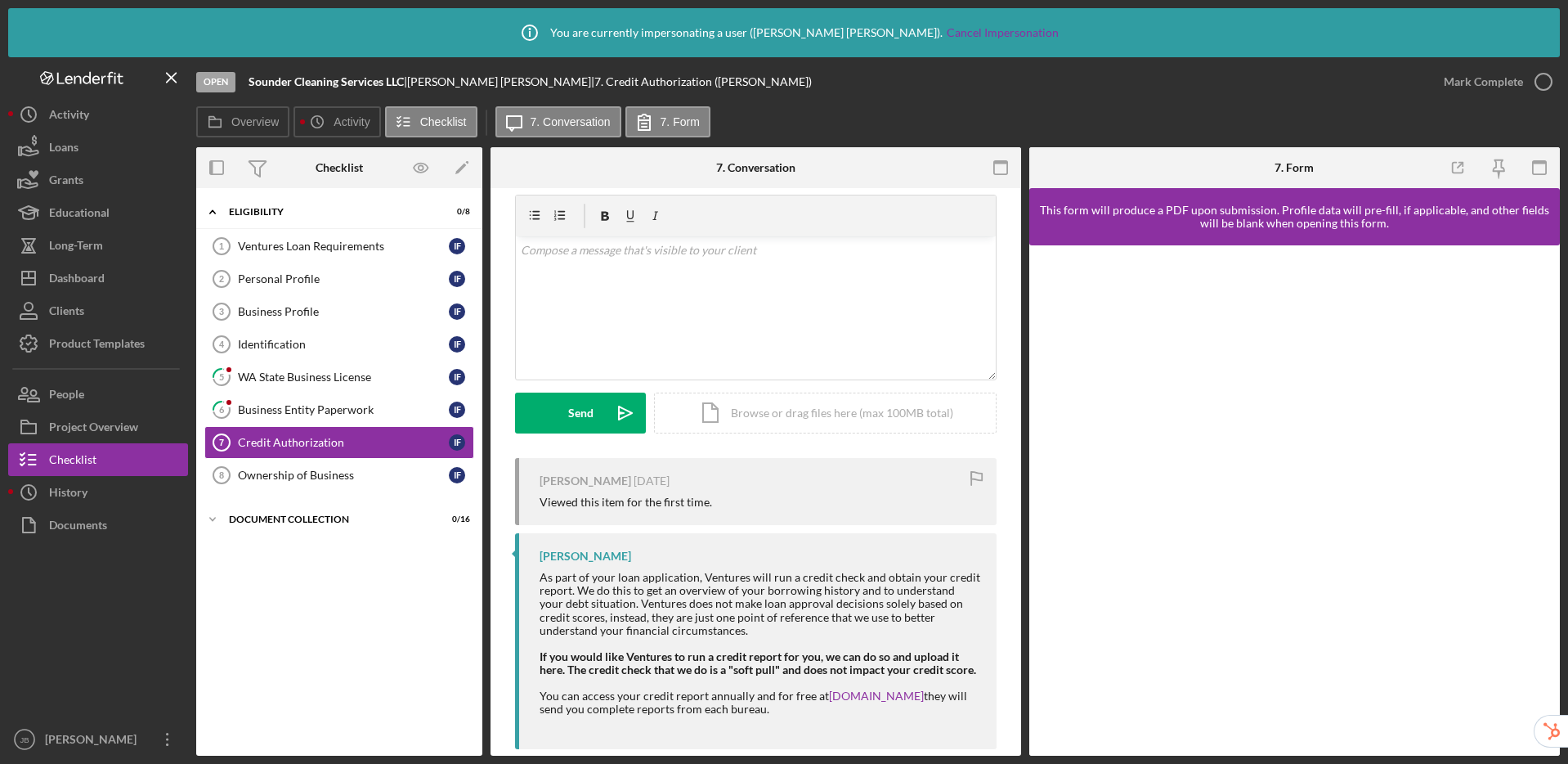
scroll to position [91, 0]
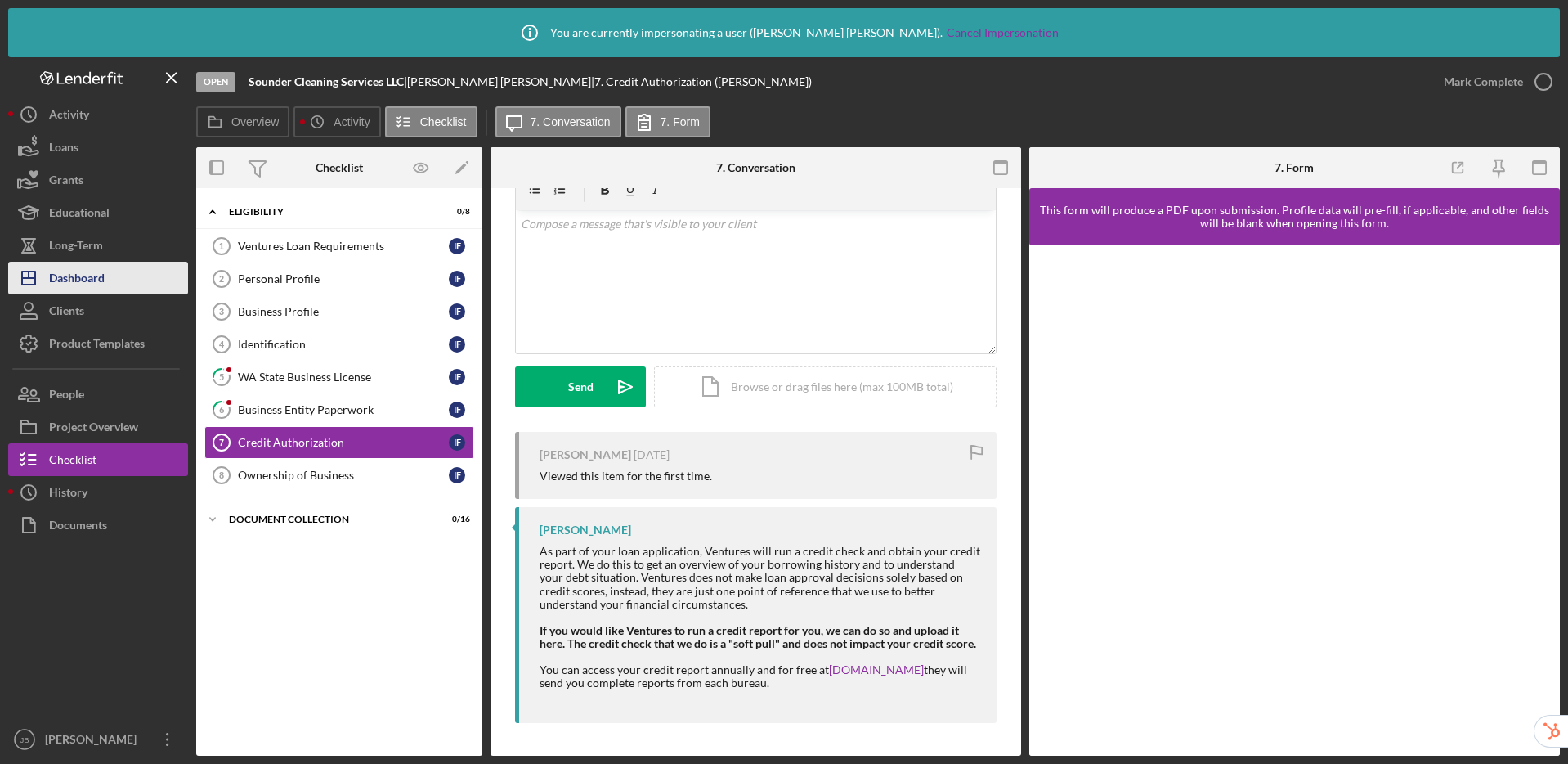
click at [83, 279] on div "Dashboard" at bounding box center [77, 280] width 56 height 36
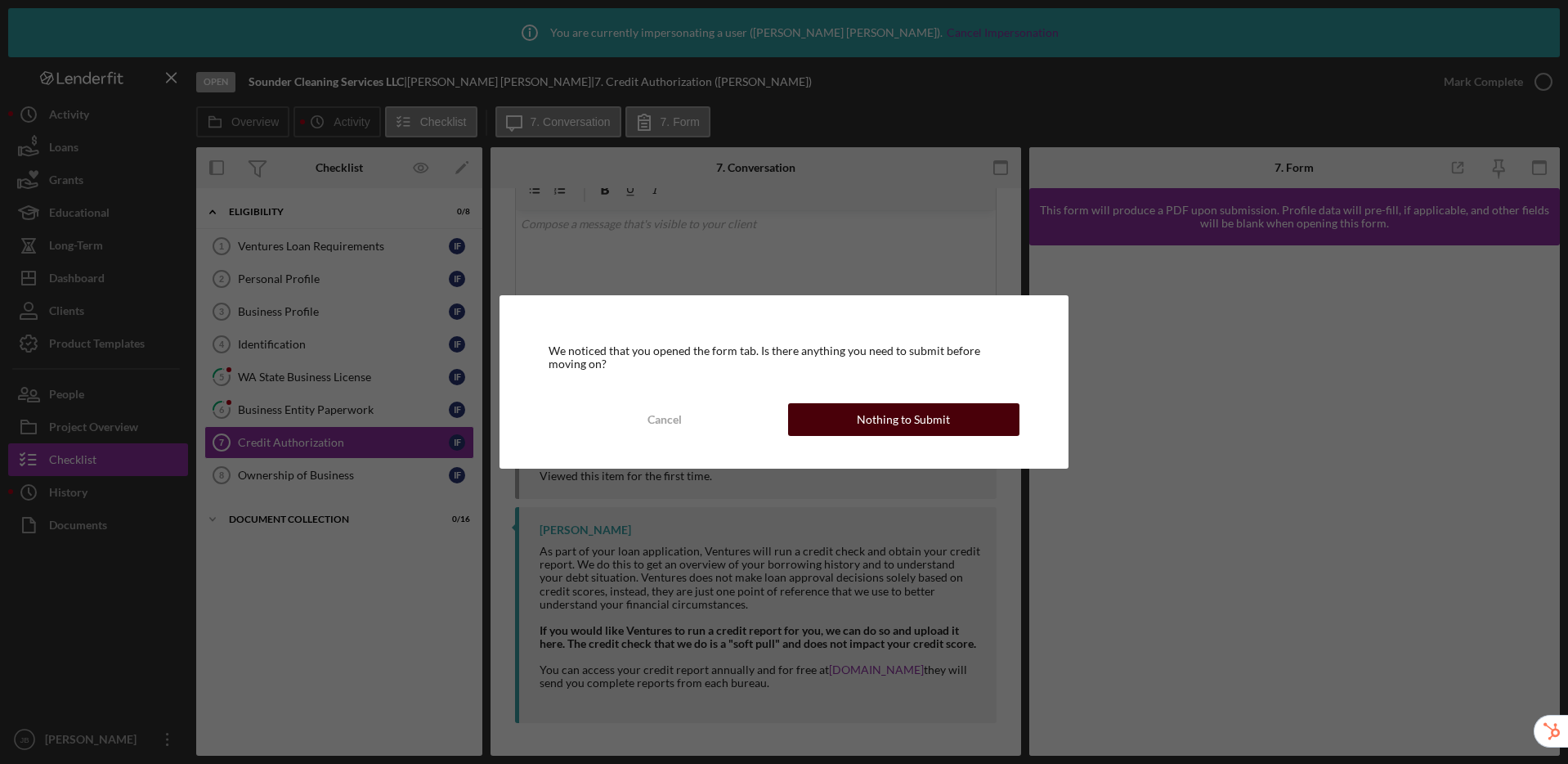
click at [856, 417] on button "Nothing to Submit" at bounding box center [903, 419] width 231 height 33
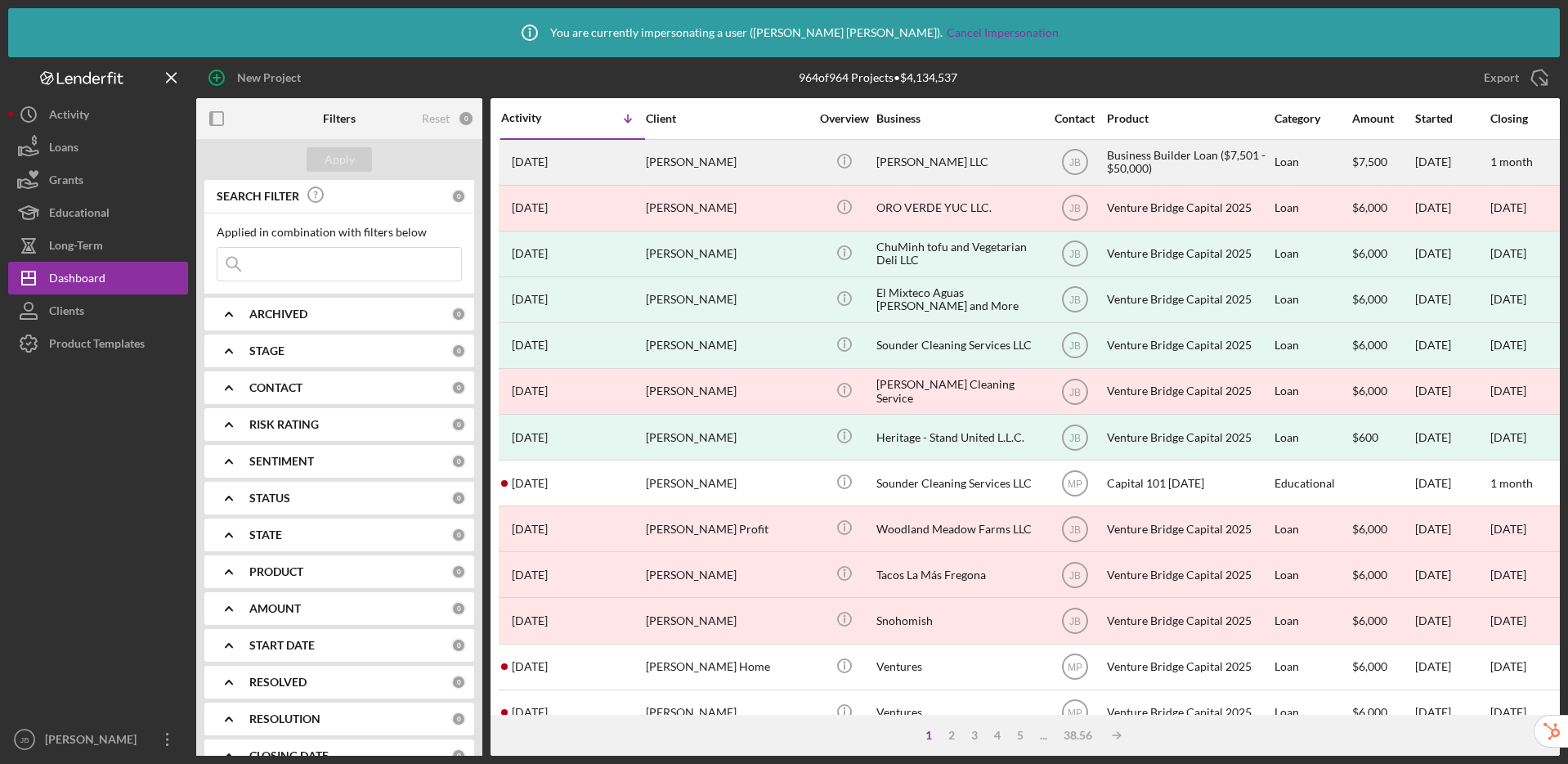
click at [1164, 170] on div "Business Builder Loan ($7,501 - $50,000)" at bounding box center [1188, 162] width 164 height 43
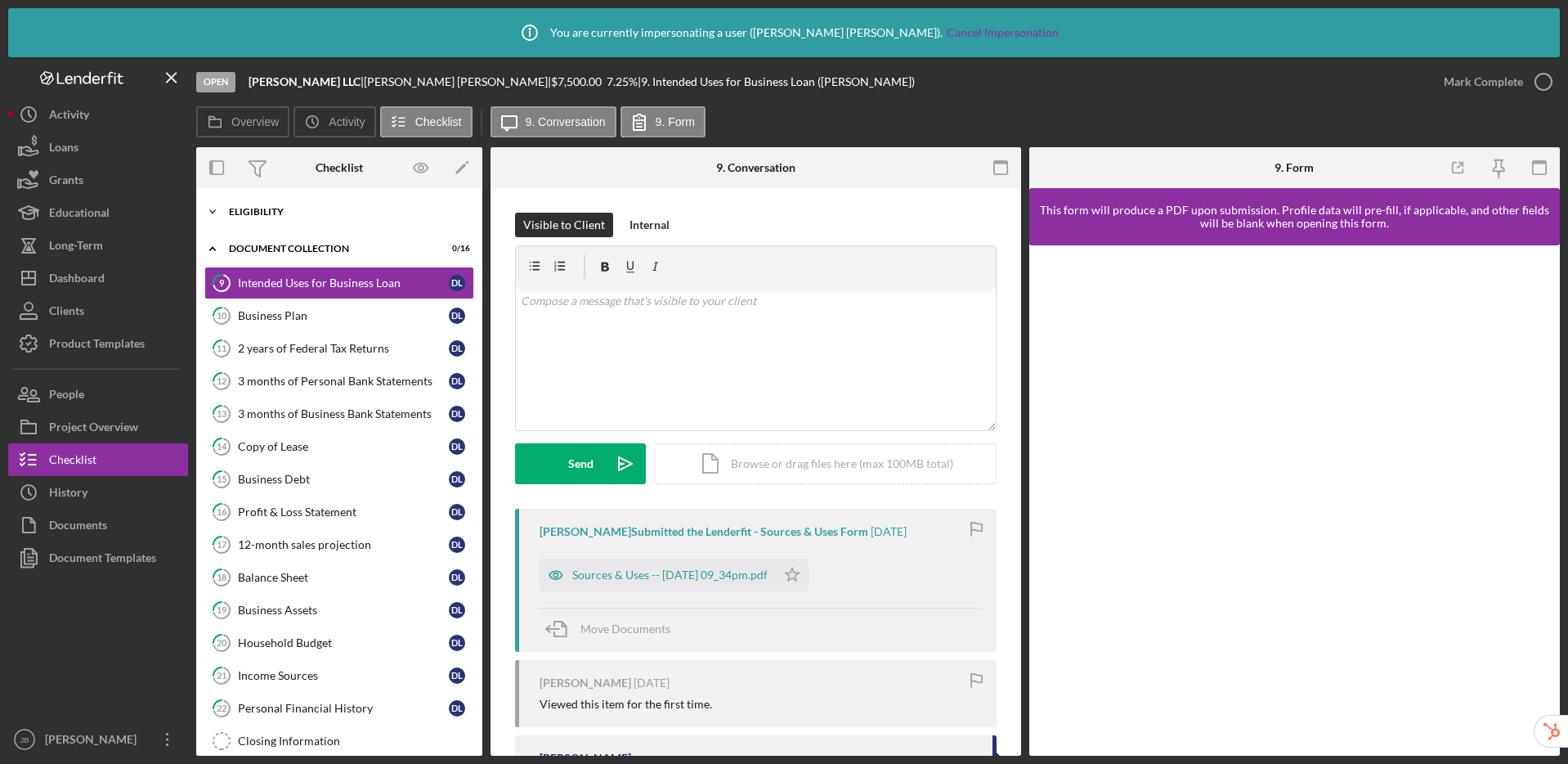
click at [283, 211] on div "Eligibility" at bounding box center [345, 212] width 233 height 10
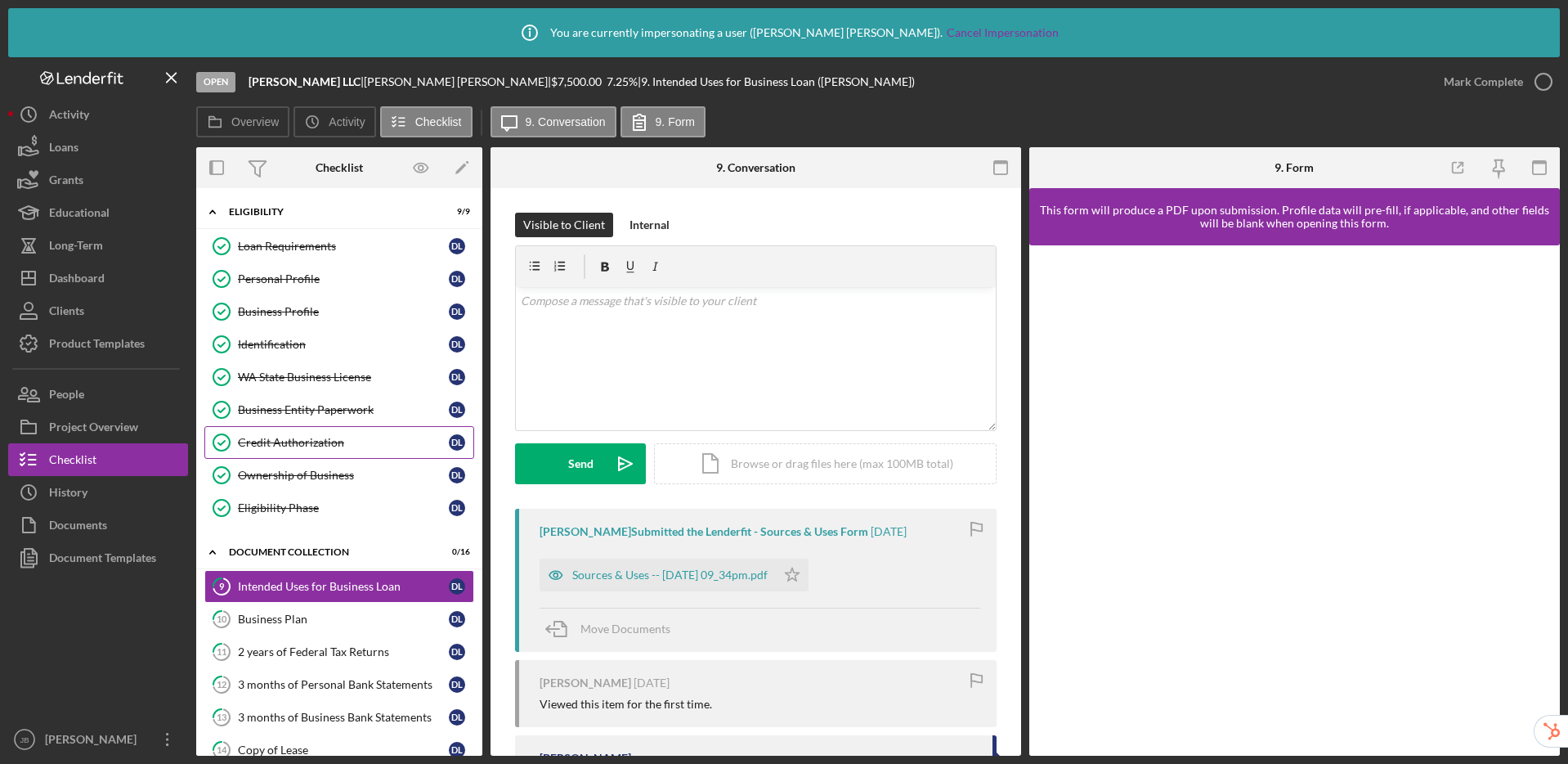
click at [327, 441] on div "Credit Authorization" at bounding box center [343, 443] width 211 height 13
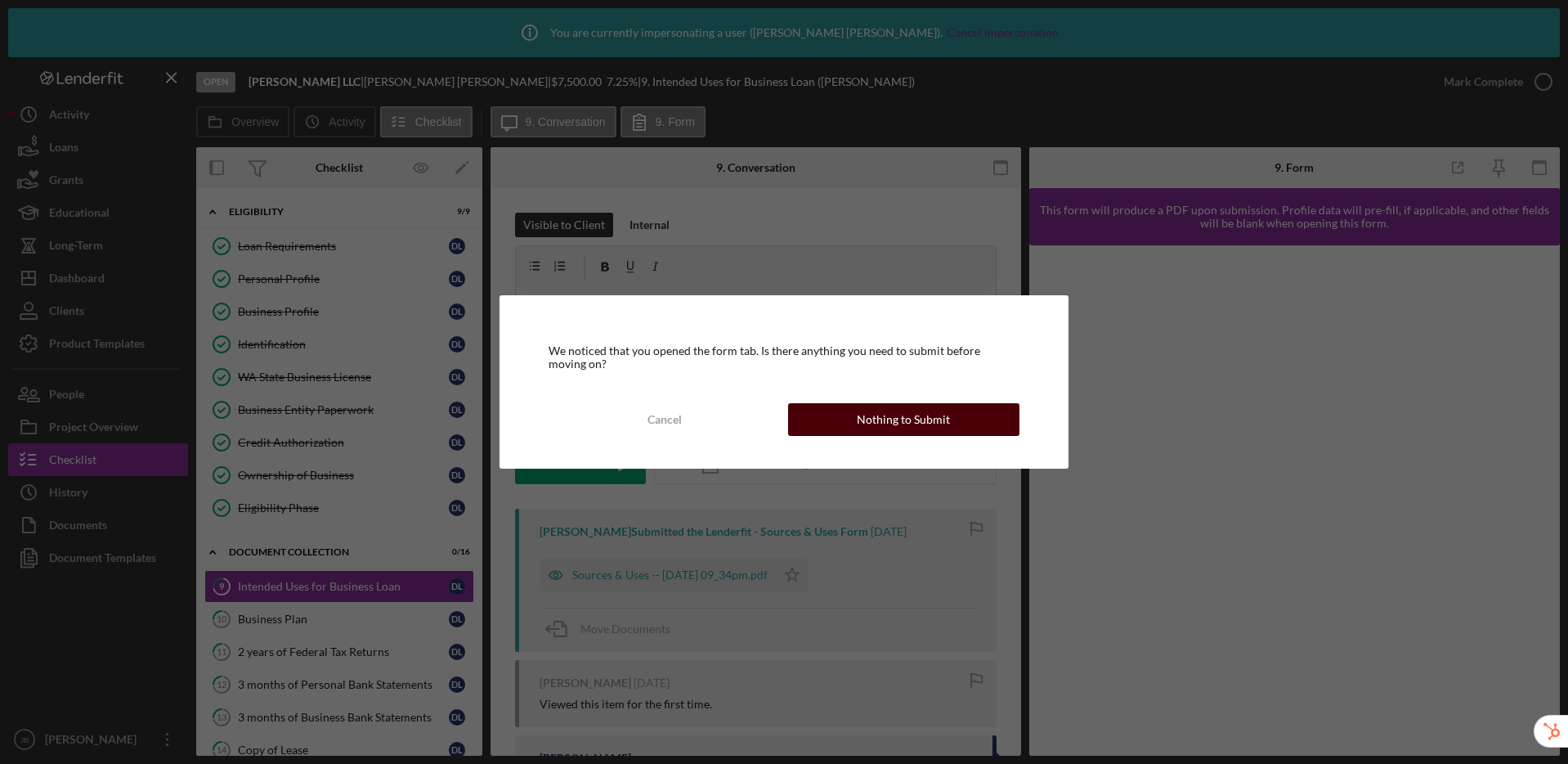
click at [891, 408] on div "Nothing to Submit" at bounding box center [903, 419] width 93 height 33
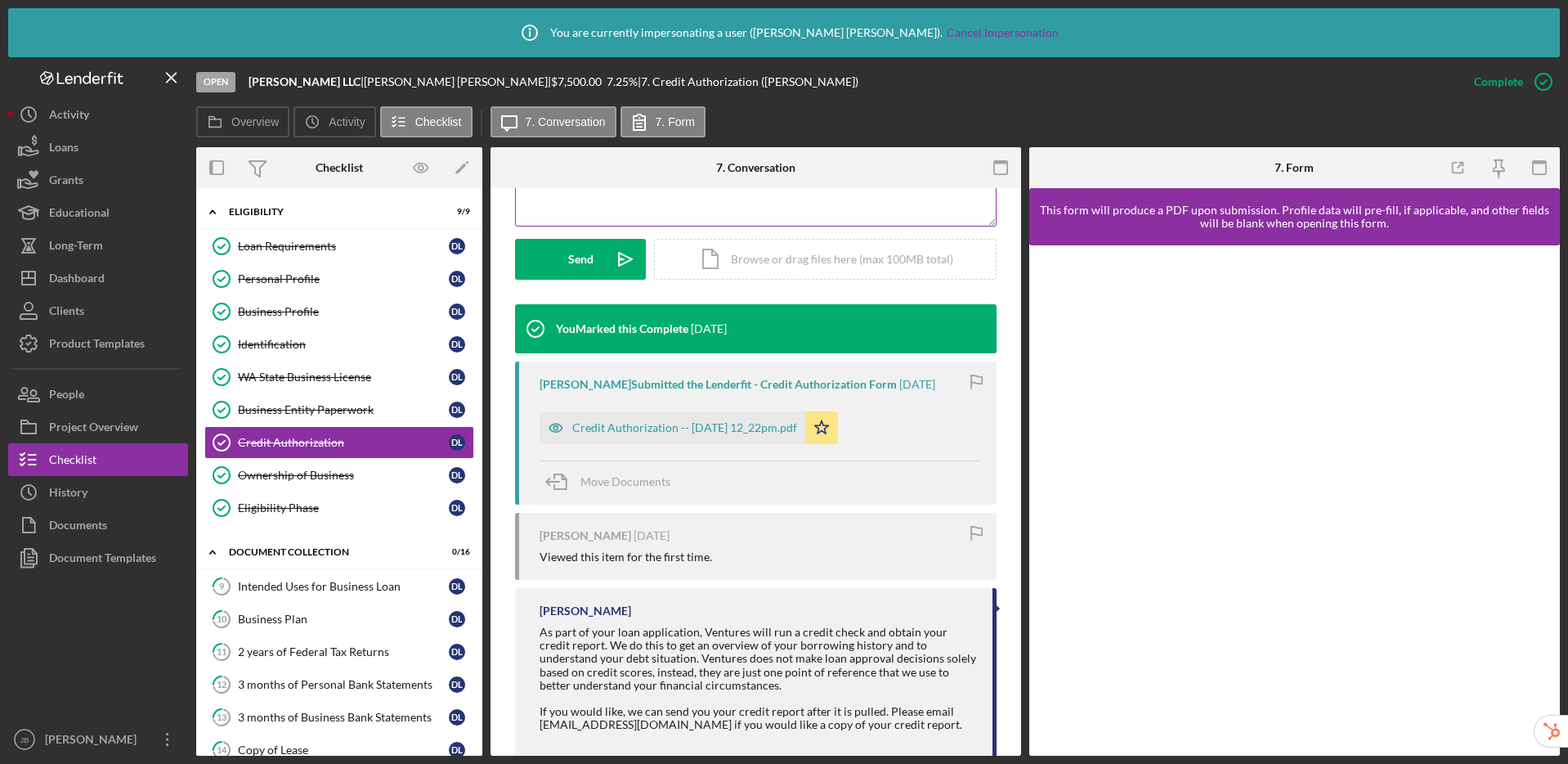
scroll to position [471, 0]
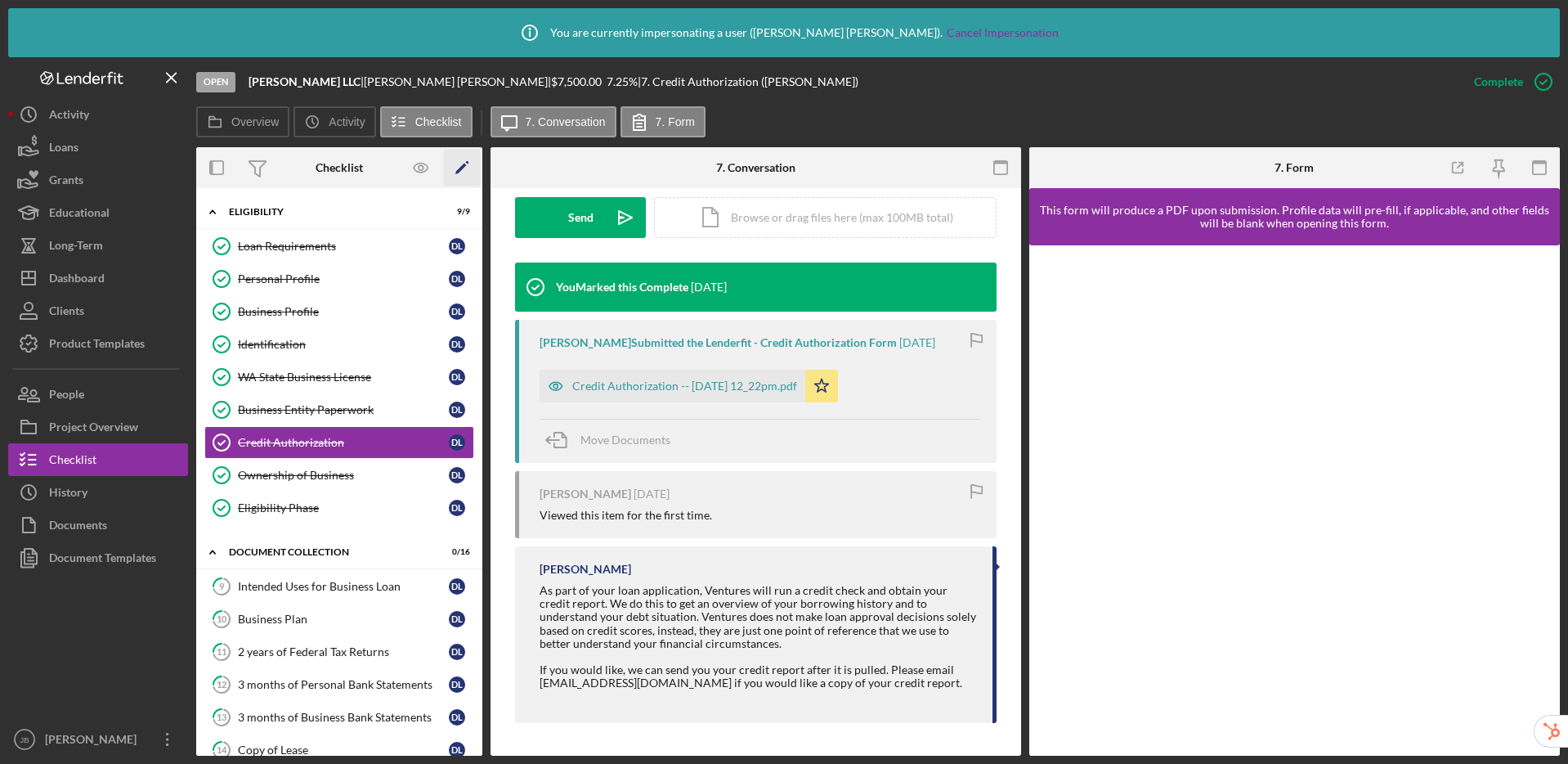
click at [462, 172] on icon "Icon/Edit" at bounding box center [462, 168] width 36 height 36
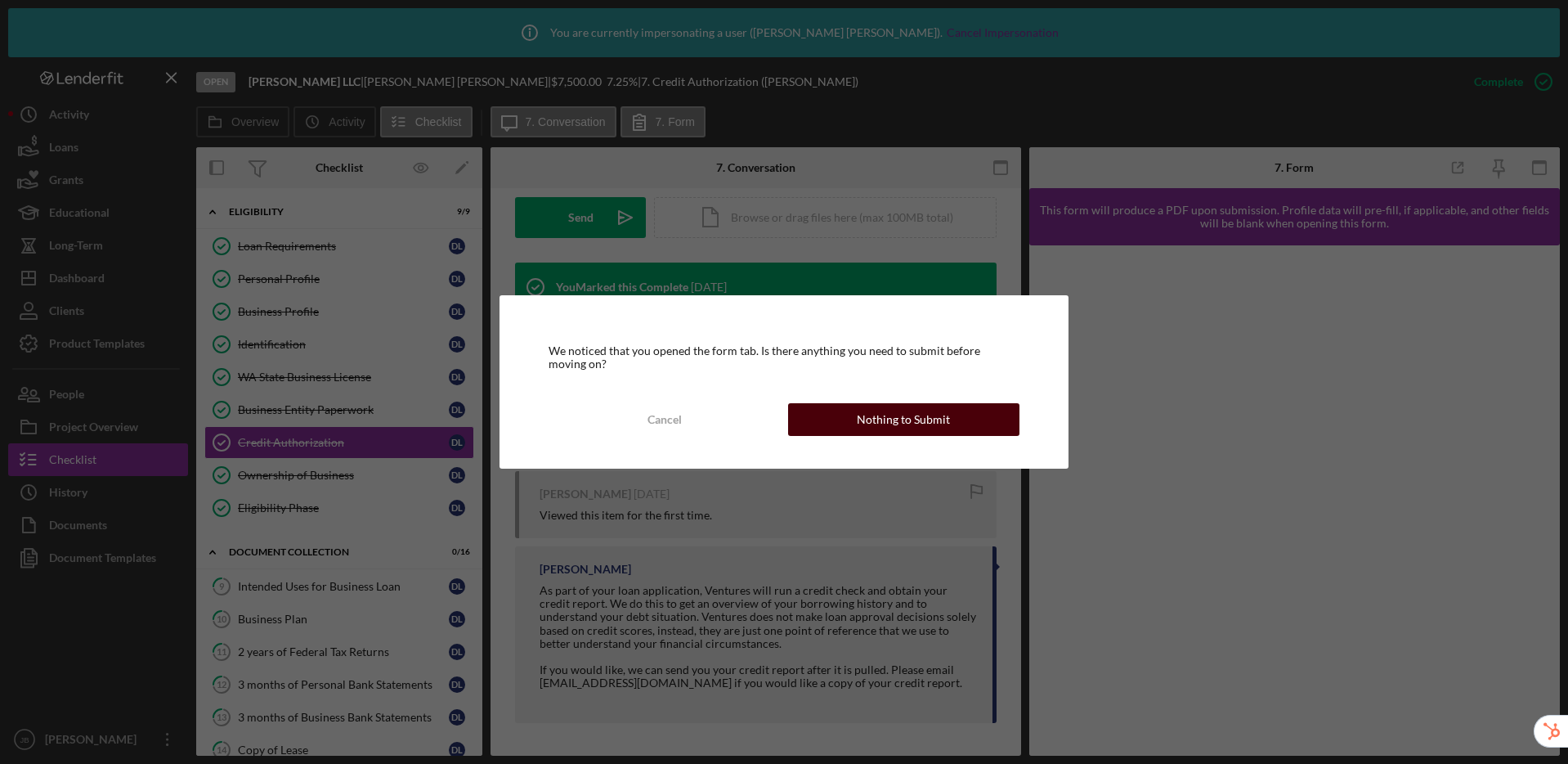
click at [902, 421] on div "Nothing to Submit" at bounding box center [903, 419] width 93 height 33
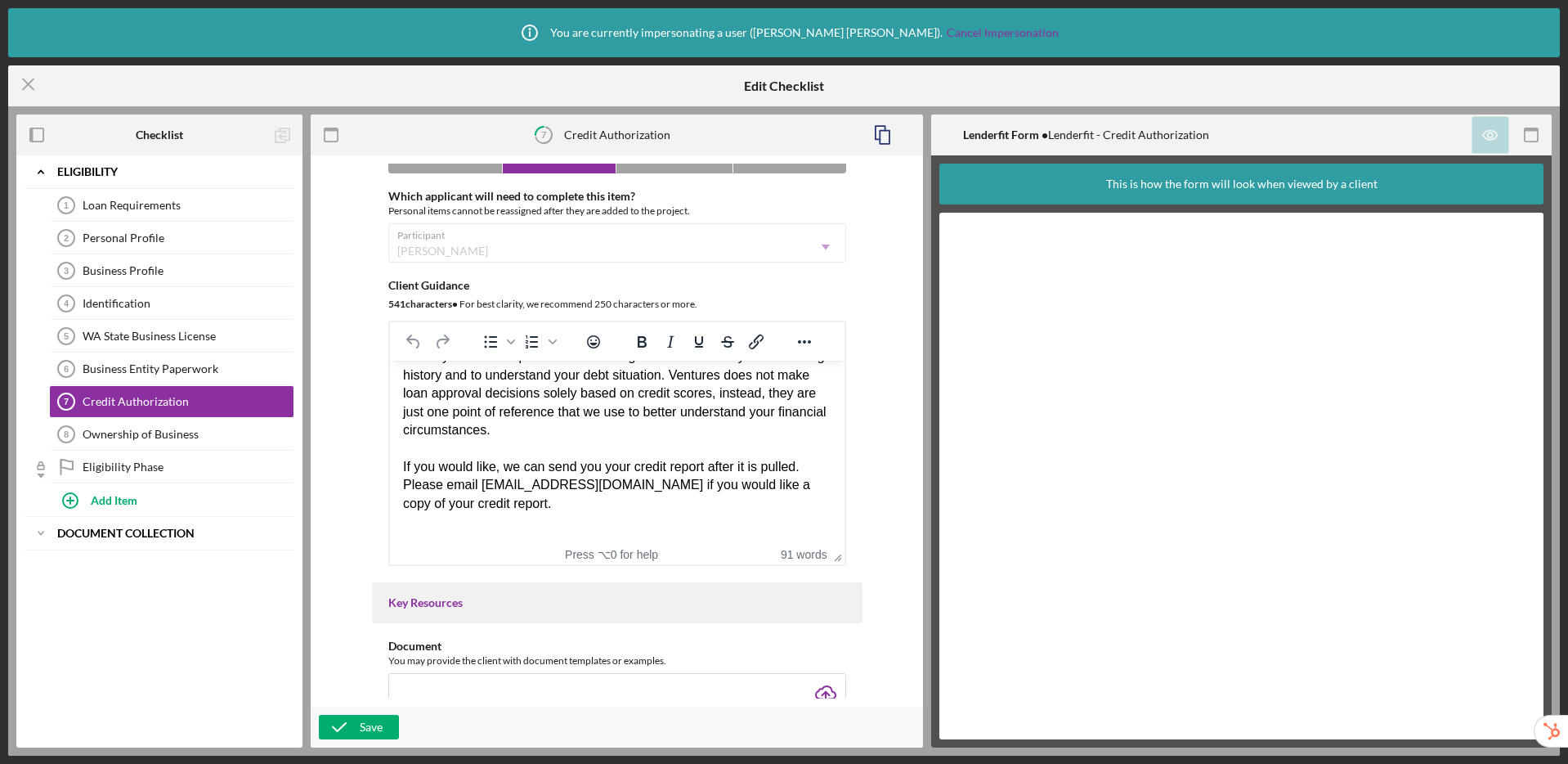
scroll to position [523, 0]
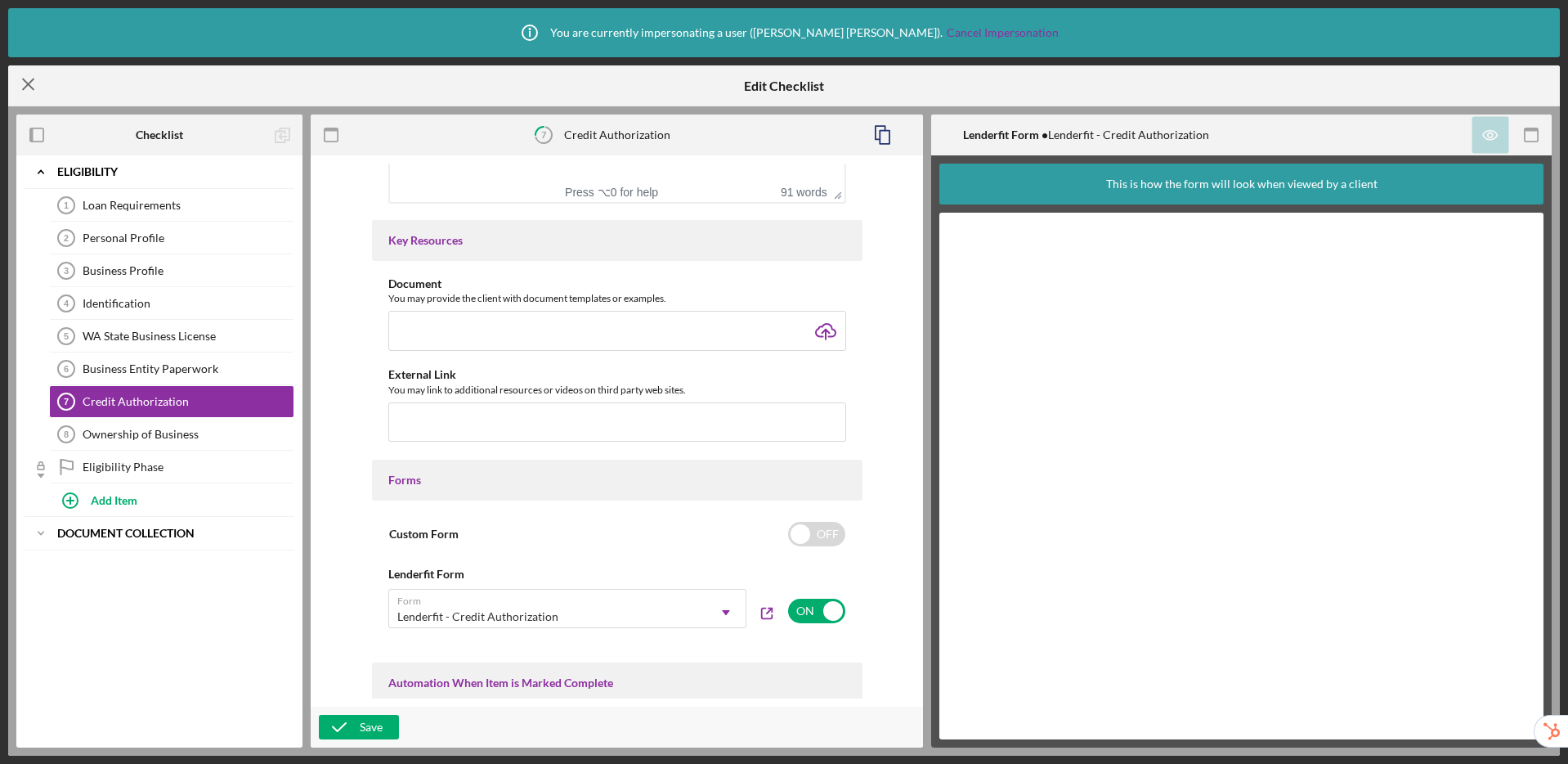
click at [22, 78] on icon "Icon/Menu Close" at bounding box center [29, 84] width 41 height 41
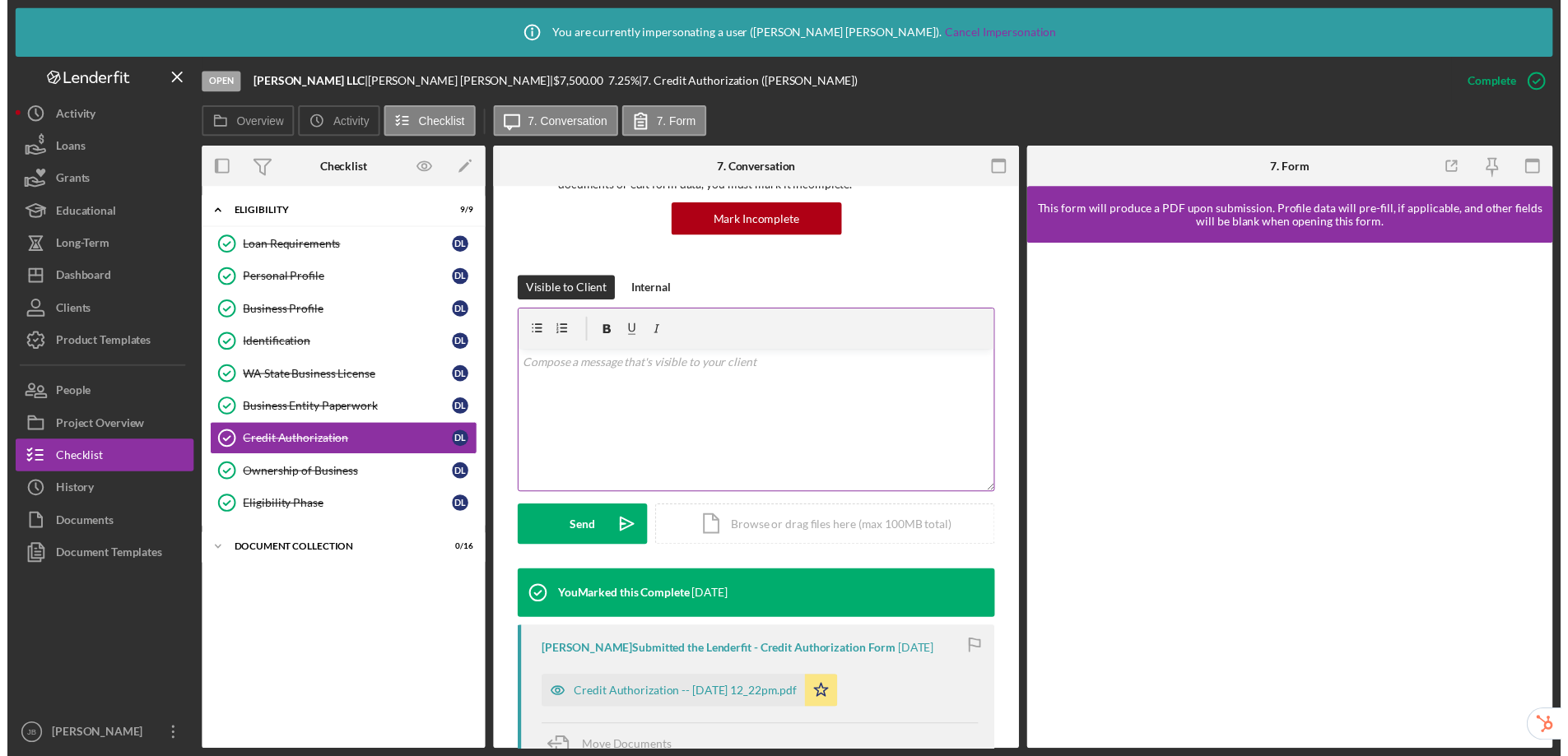
scroll to position [473, 0]
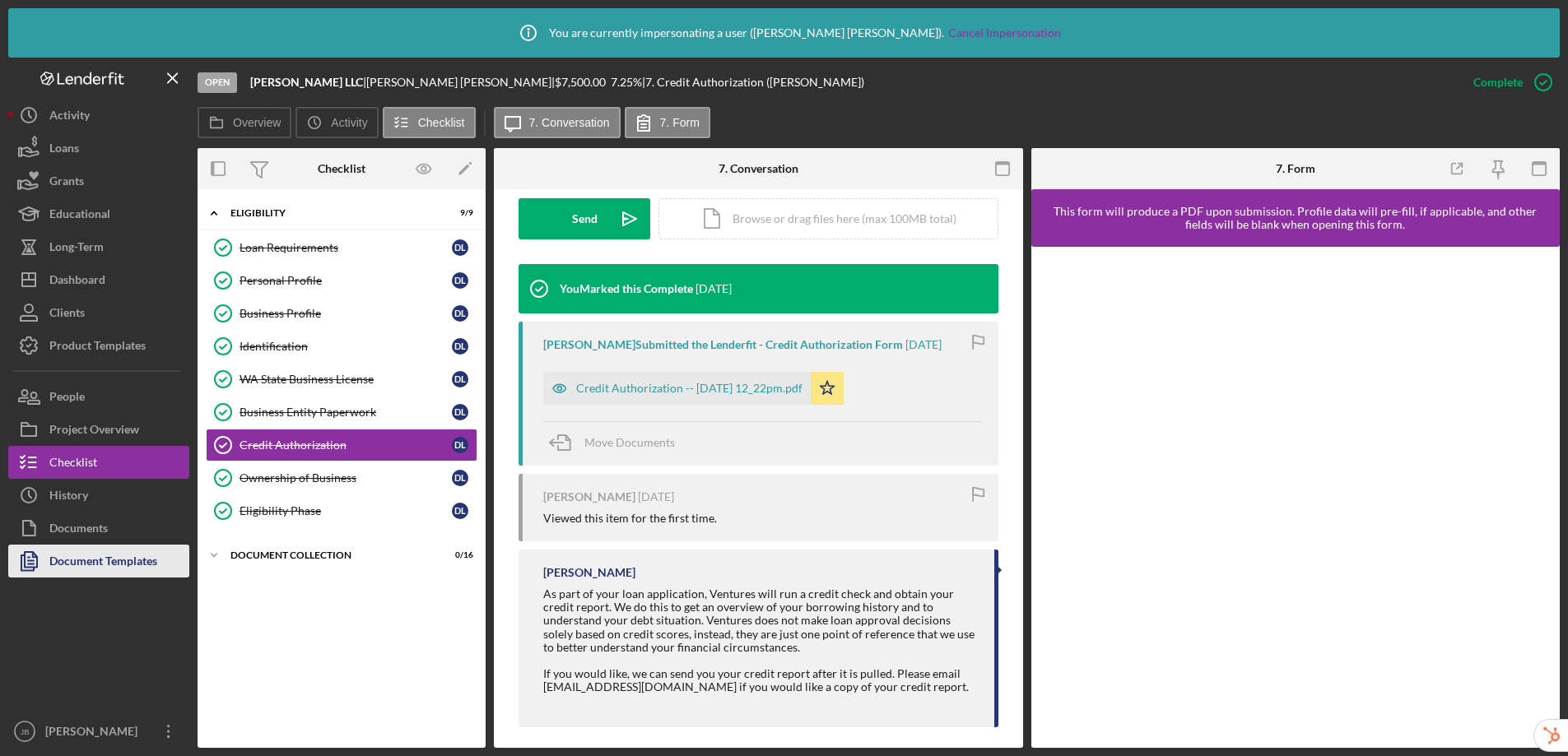
click at [96, 555] on div "Document Templates" at bounding box center [103, 563] width 108 height 37
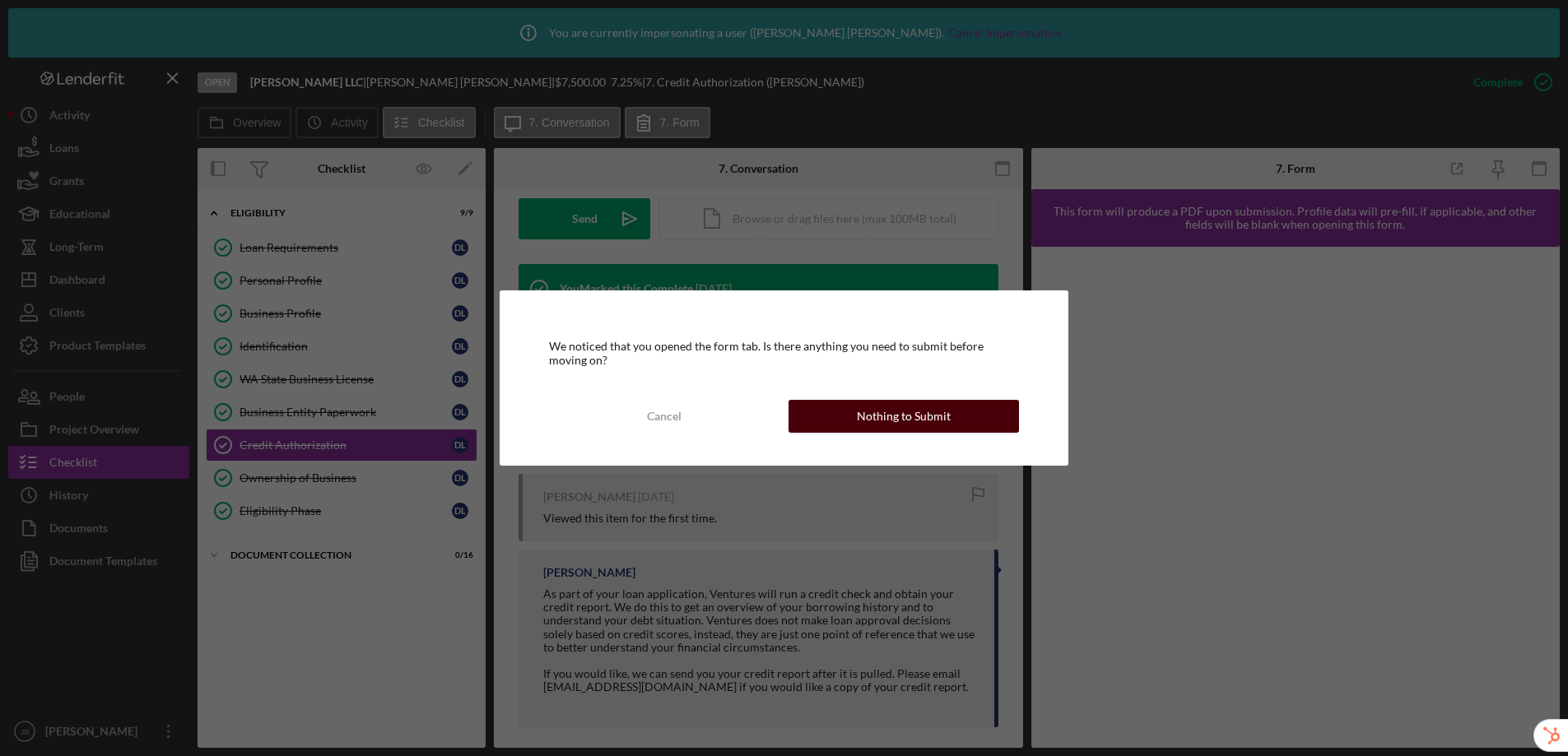
click at [897, 417] on div "Nothing to Submit" at bounding box center [903, 416] width 94 height 33
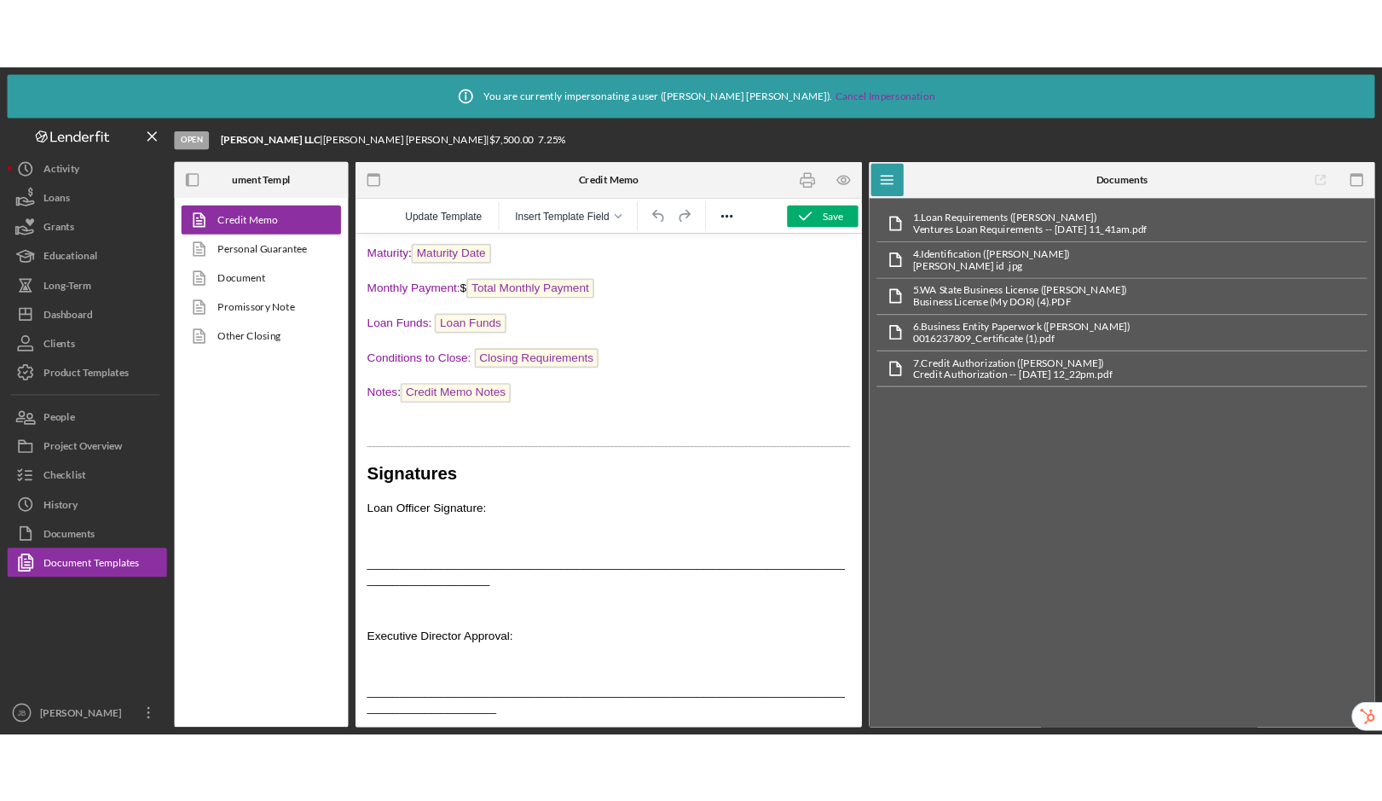
scroll to position [1541, 0]
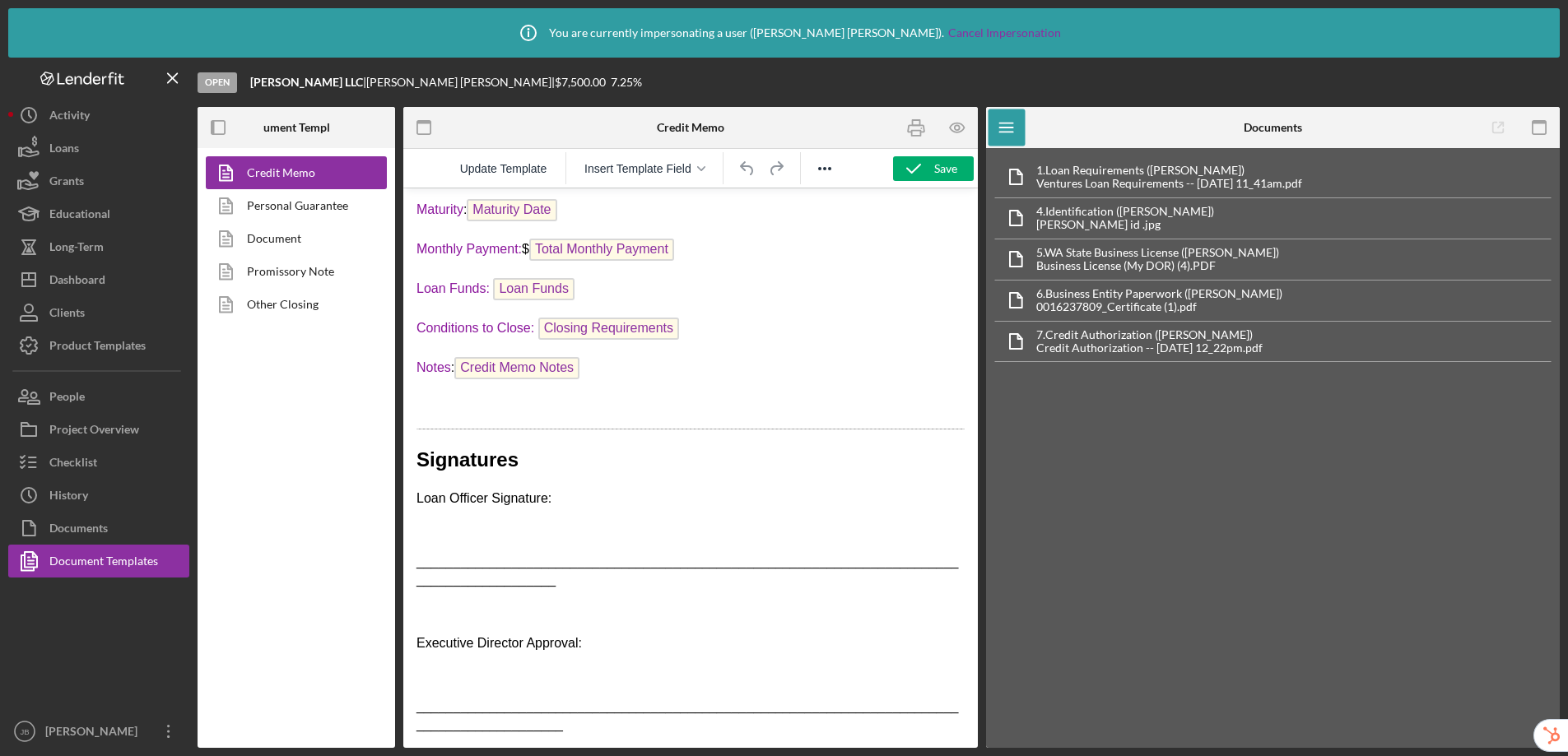
click at [579, 729] on p "_______________________________________________________________________________…" at bounding box center [691, 716] width 548 height 37
click at [108, 283] on button "Icon/Dashboard Dashboard" at bounding box center [99, 280] width 181 height 33
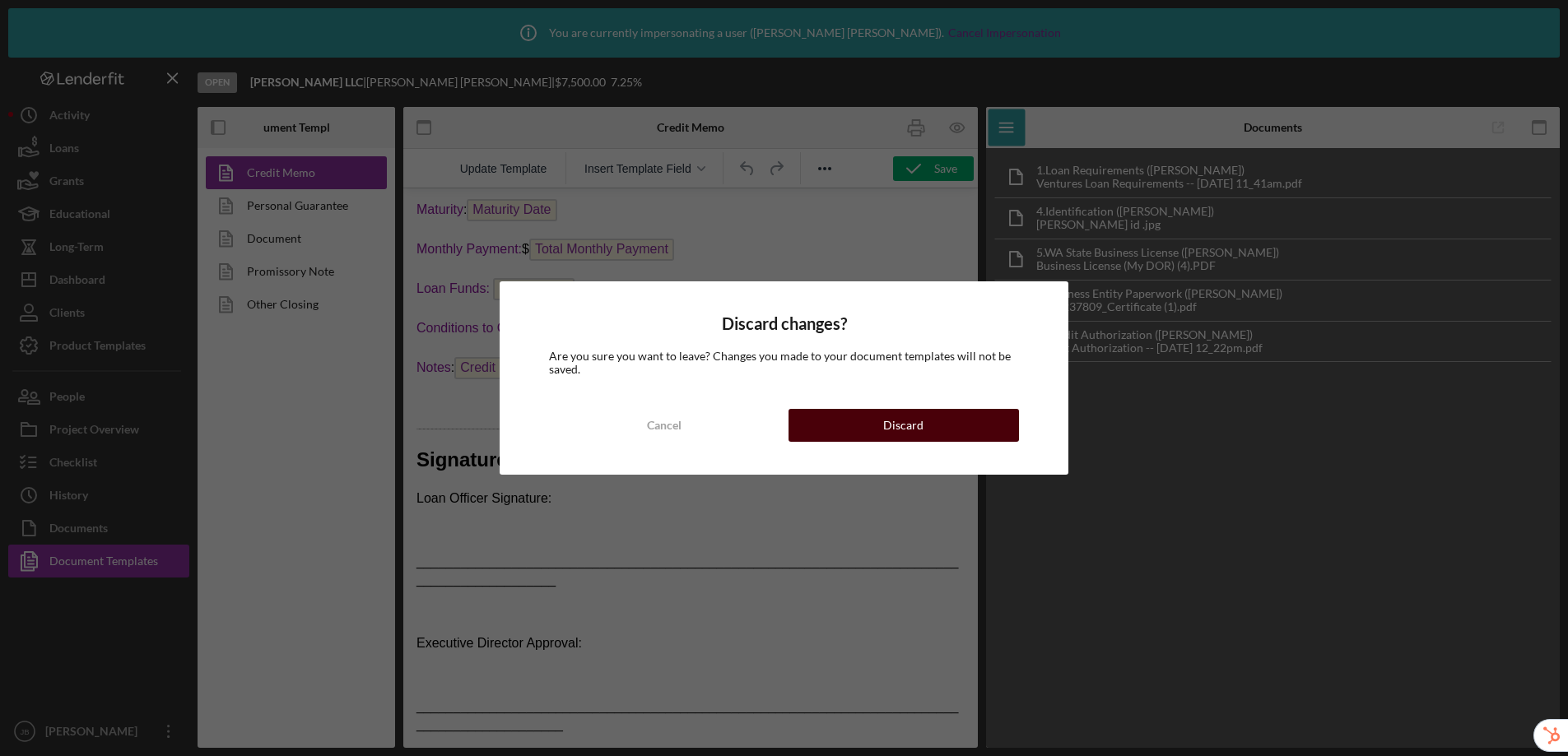
click at [893, 424] on div "Discard" at bounding box center [903, 425] width 41 height 33
